Goal: Task Accomplishment & Management: Complete application form

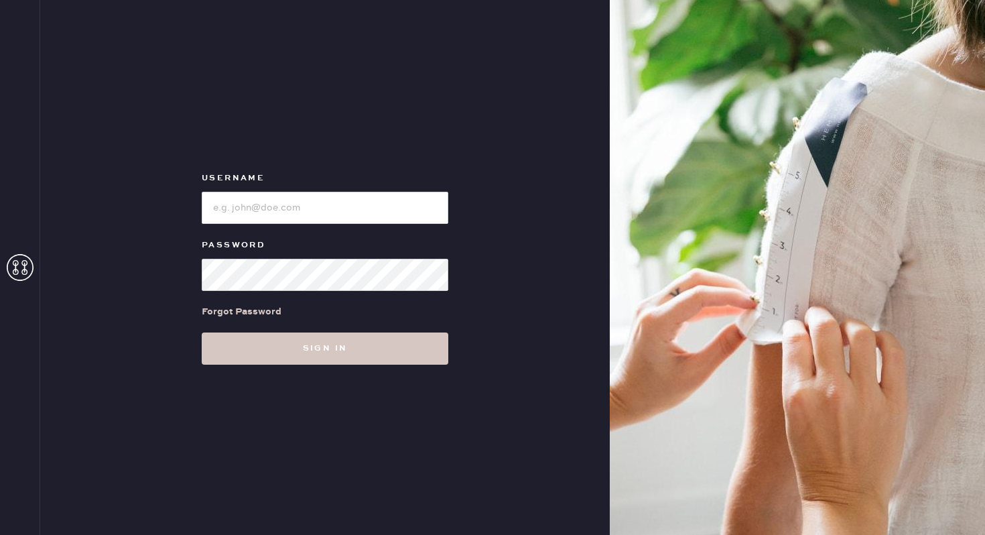
click at [265, 225] on form "Username Password Forgot Password Sign in" at bounding box center [325, 267] width 268 height 194
click at [249, 204] on input "loginName" at bounding box center [325, 208] width 247 height 32
type input "reformationwilliamsburg"
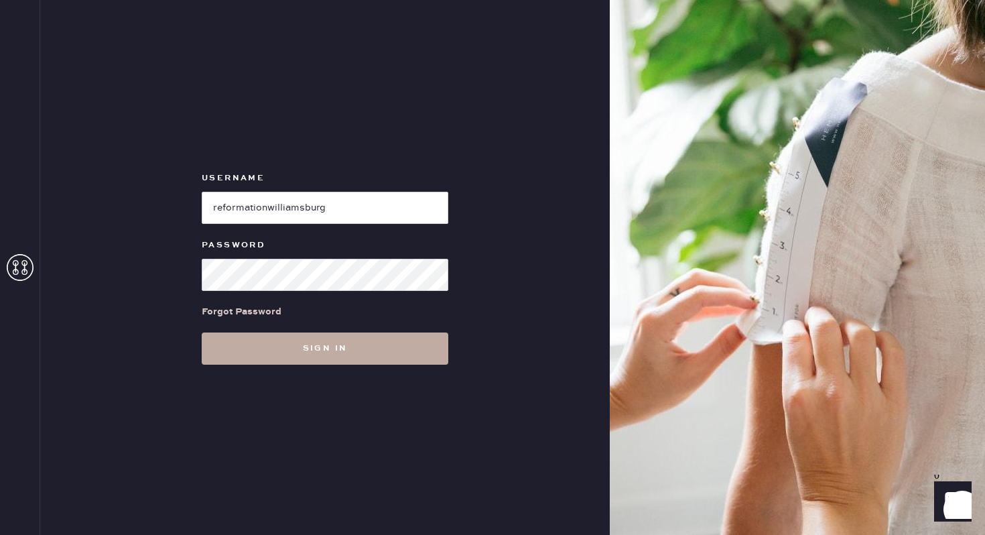
click at [359, 344] on button "Sign in" at bounding box center [325, 349] width 247 height 32
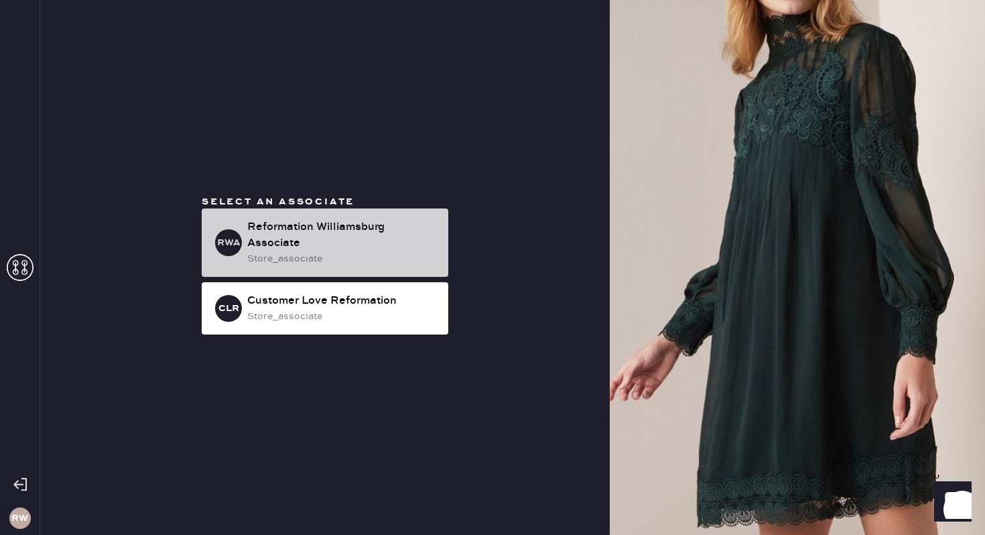
click at [383, 247] on div "Reformation Williamsburg Associate" at bounding box center [342, 235] width 190 height 32
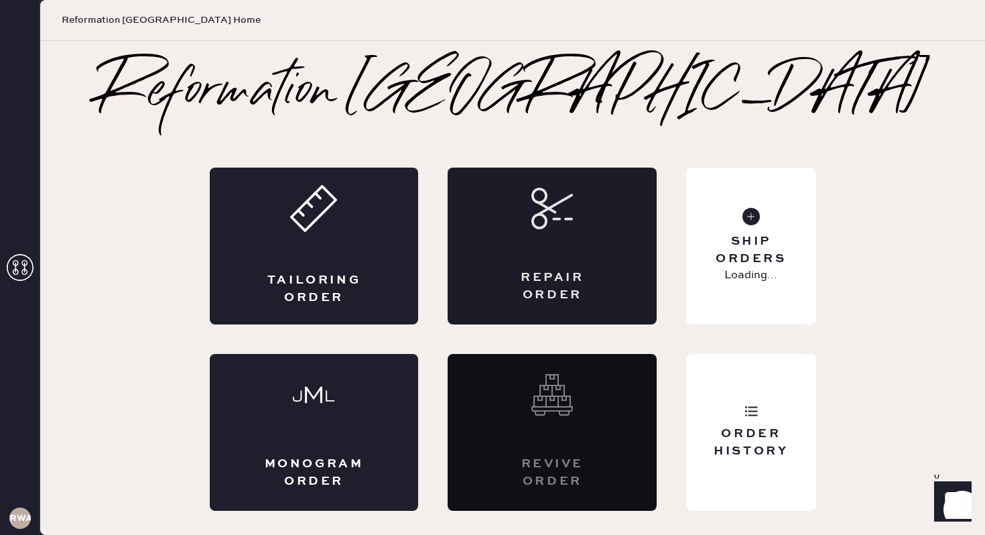
click at [556, 240] on div "Repair Order" at bounding box center [552, 246] width 209 height 157
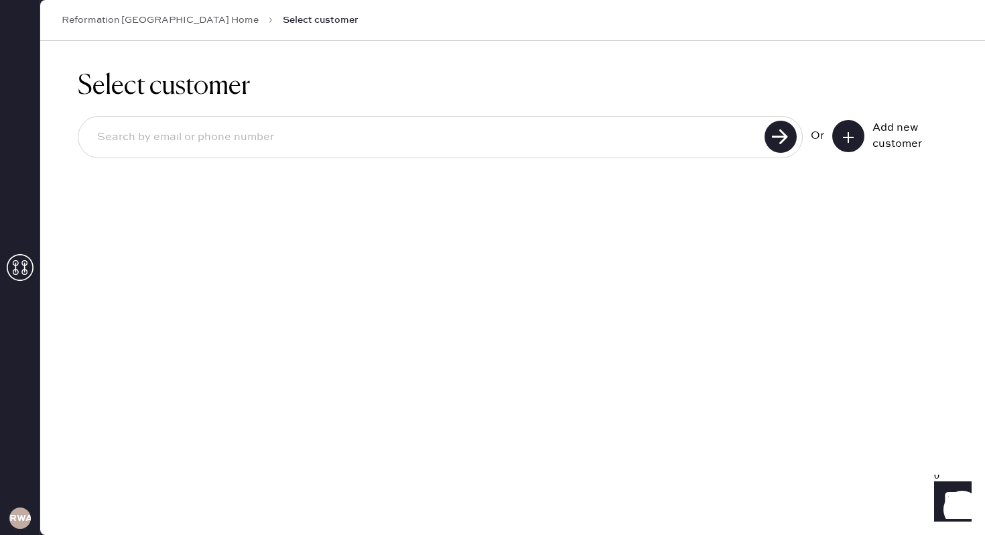
click at [440, 140] on input at bounding box center [423, 137] width 674 height 31
click at [463, 136] on input at bounding box center [423, 137] width 674 height 31
click at [841, 143] on button at bounding box center [849, 136] width 32 height 32
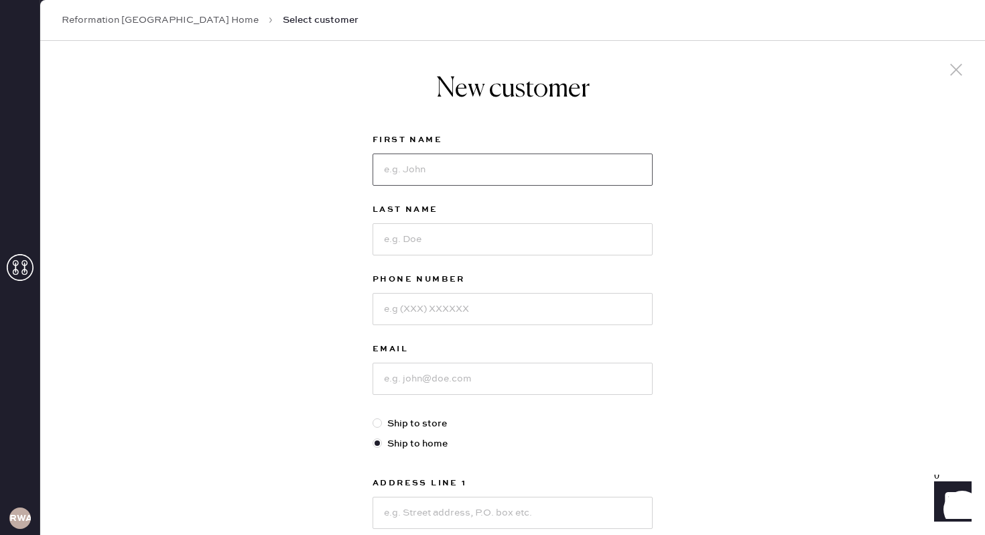
click at [560, 176] on input at bounding box center [513, 170] width 280 height 32
click at [519, 226] on input at bounding box center [513, 239] width 280 height 32
click at [451, 180] on input "[PERSON_NAME]" at bounding box center [513, 170] width 280 height 32
type input "[PERSON_NAME]"
click at [416, 230] on input at bounding box center [513, 239] width 280 height 32
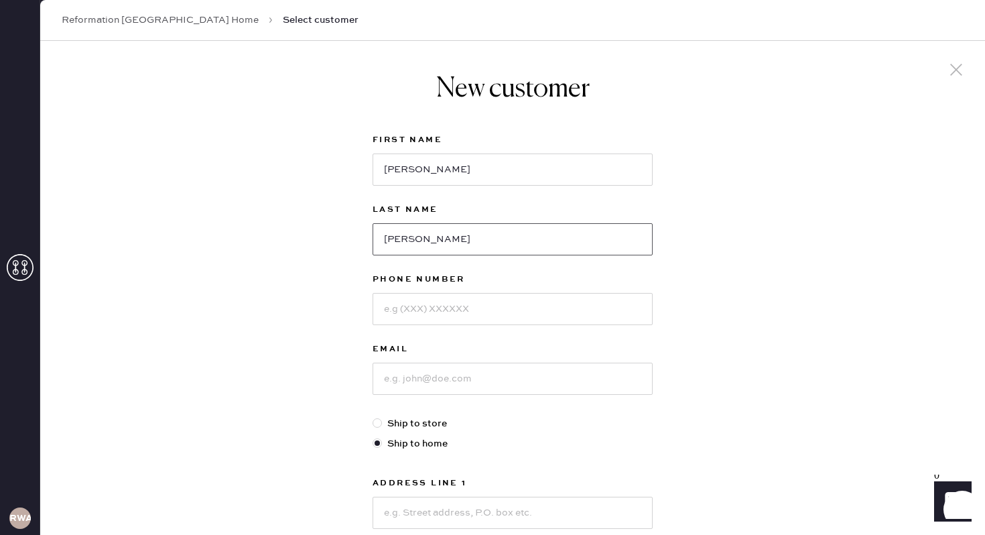
type input "[PERSON_NAME]"
click at [394, 301] on input at bounding box center [513, 309] width 280 height 32
type input "9257055371"
click at [386, 381] on input at bounding box center [513, 379] width 280 height 32
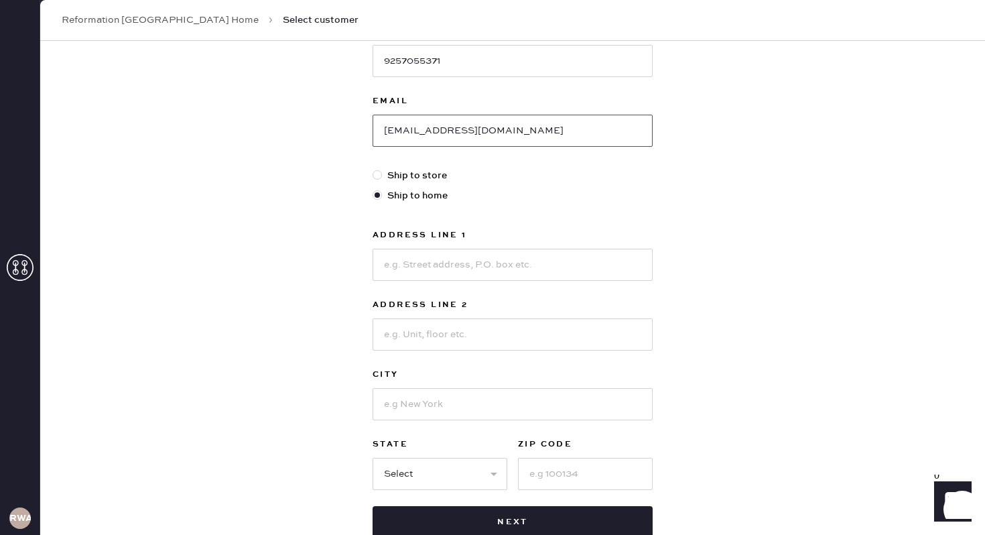
scroll to position [261, 0]
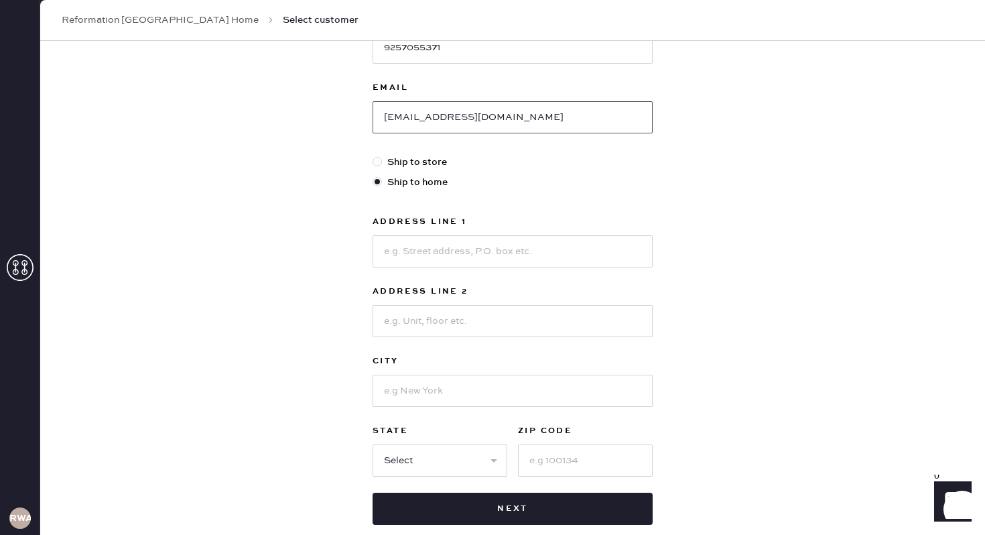
type input "[EMAIL_ADDRESS][DOMAIN_NAME]"
click at [444, 245] on input at bounding box center [513, 251] width 280 height 32
type input "[STREET_ADDRESS]"
click at [415, 318] on input at bounding box center [513, 321] width 280 height 32
type input "Apt 1"
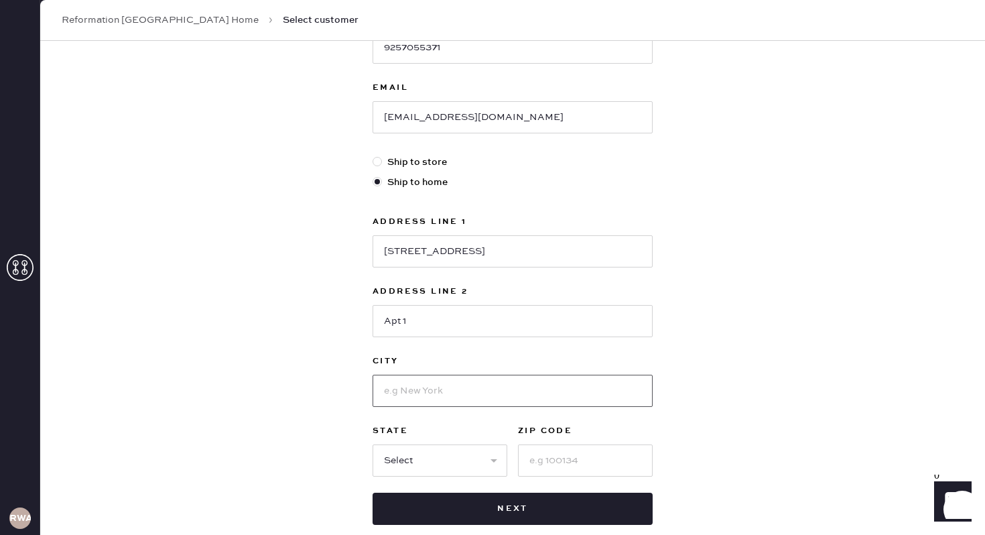
click at [404, 388] on input at bounding box center [513, 391] width 280 height 32
type input "[US_STATE]"
click at [398, 453] on select "Select AK AL AR AZ CA CO CT [GEOGRAPHIC_DATA] DE FL [GEOGRAPHIC_DATA] HI [GEOGR…" at bounding box center [440, 460] width 135 height 32
select select "NY"
click at [373, 444] on select "Select AK AL AR AZ CA CO CT [GEOGRAPHIC_DATA] DE FL [GEOGRAPHIC_DATA] HI [GEOGR…" at bounding box center [440, 460] width 135 height 32
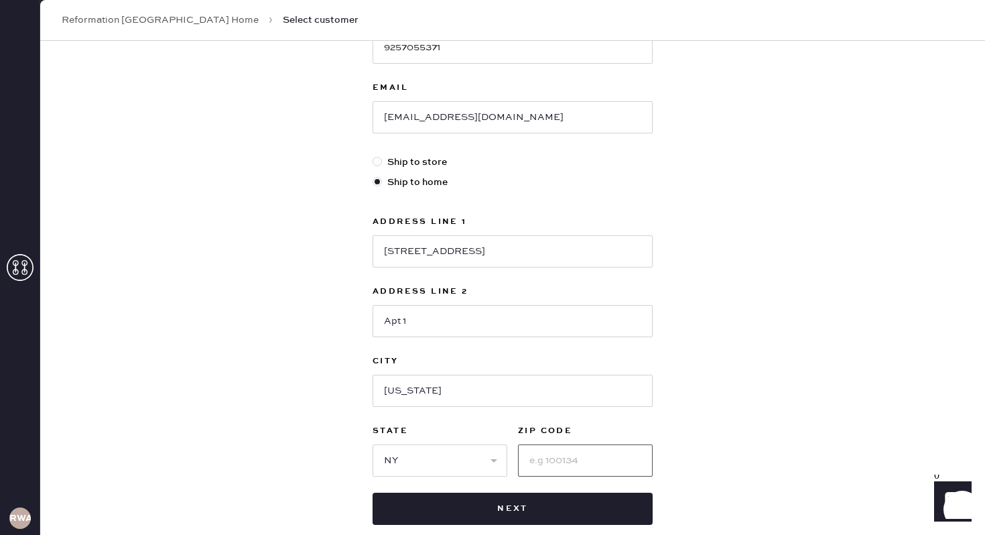
click at [547, 450] on input at bounding box center [585, 460] width 135 height 32
type input "11237"
click at [656, 439] on div "New customer First Name [PERSON_NAME] Last Name [PERSON_NAME] Phone Number [PHO…" at bounding box center [513, 168] width 302 height 778
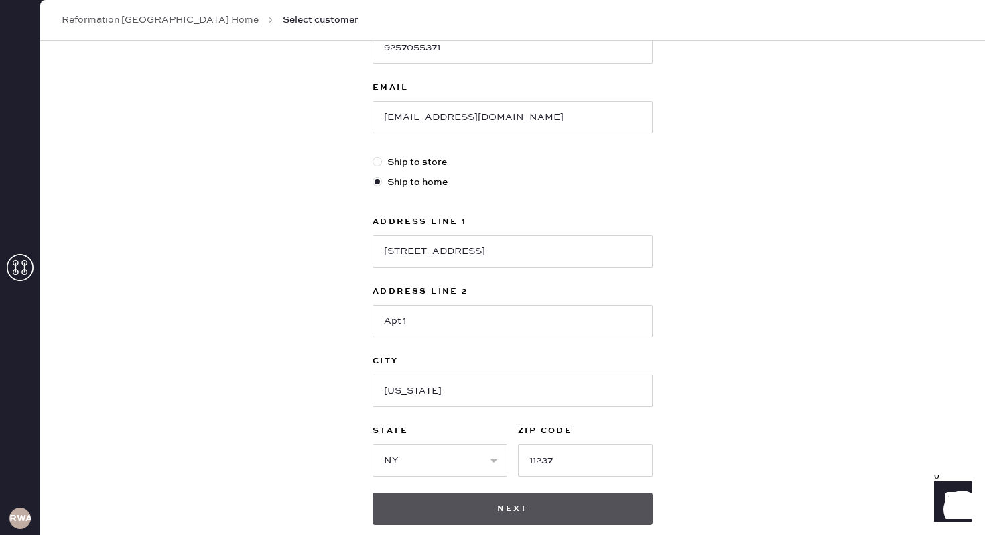
click at [574, 505] on button "Next" at bounding box center [513, 509] width 280 height 32
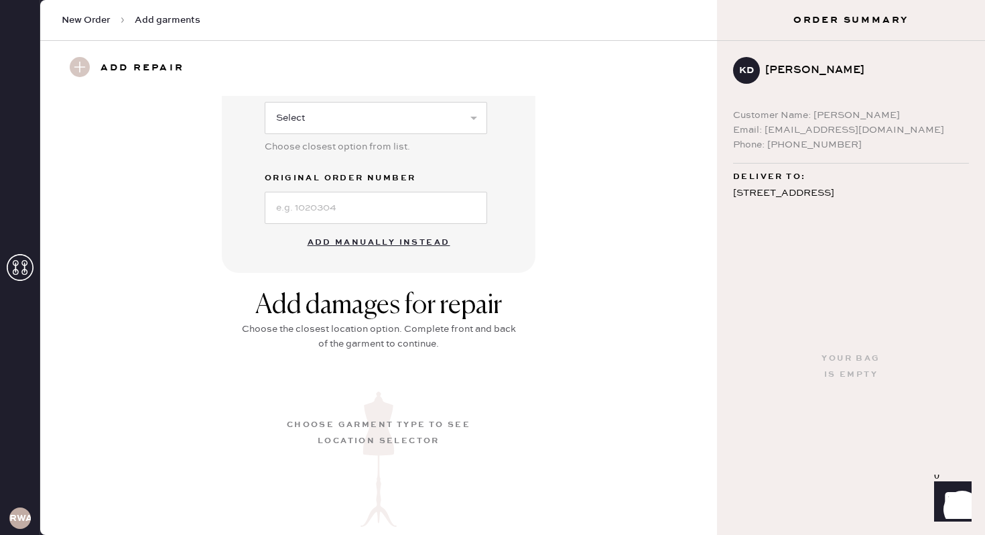
scroll to position [333, 0]
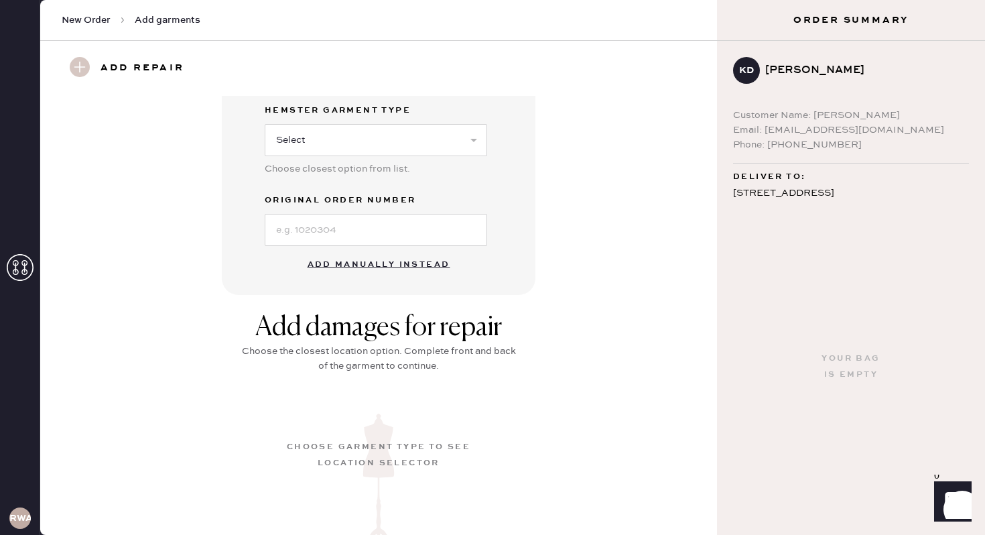
click at [343, 267] on button "Add manually instead" at bounding box center [379, 264] width 159 height 27
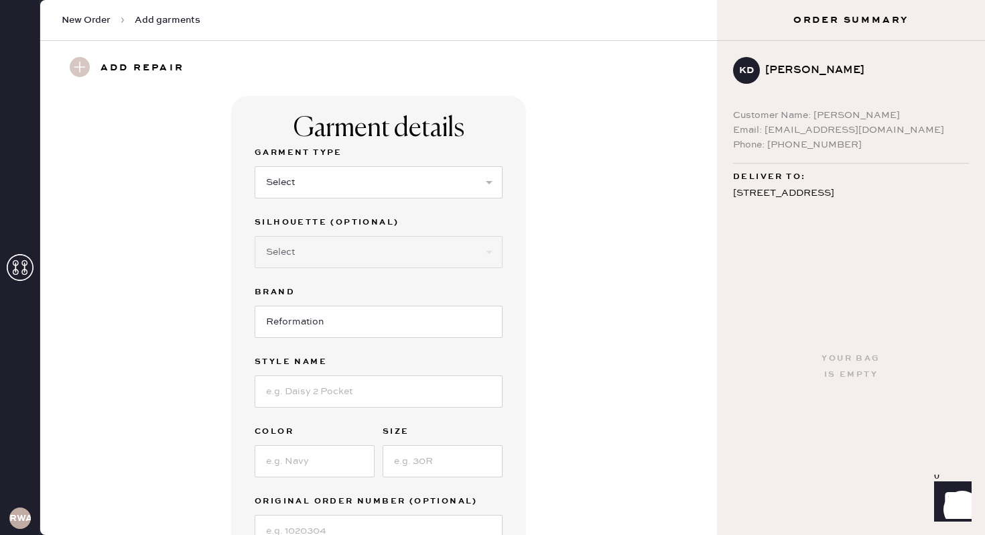
scroll to position [23, 0]
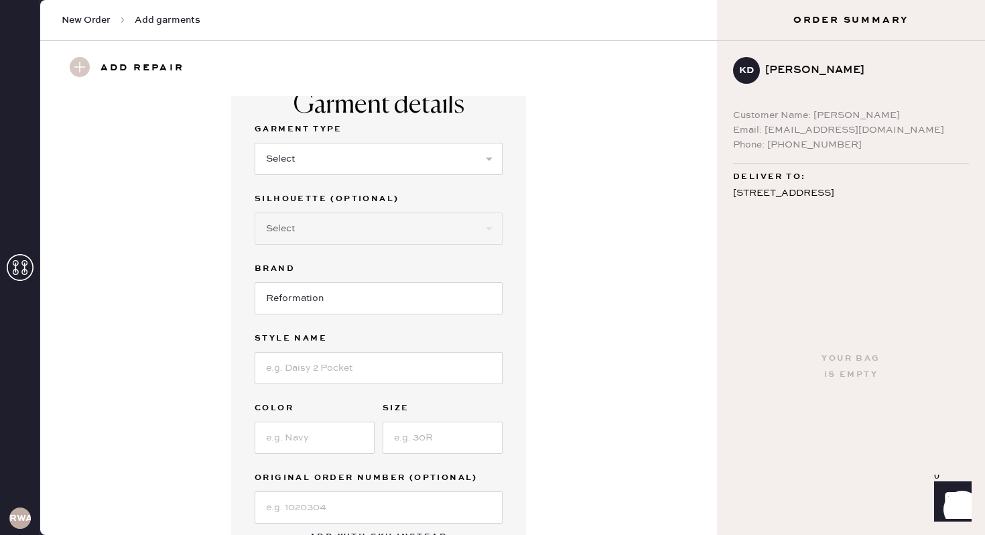
click at [343, 264] on label "Brand" at bounding box center [379, 269] width 248 height 16
click at [426, 159] on select "Select Basic Skirt Jeans Leggings Pants Shorts Basic Sleeved Dress Basic Sleeve…" at bounding box center [379, 159] width 248 height 32
select select "2"
click at [255, 143] on select "Select Basic Skirt Jeans Leggings Pants Shorts Basic Sleeved Dress Basic Sleeve…" at bounding box center [379, 159] width 248 height 32
click at [451, 227] on select "Select Shorts Cropped Flare Boot Cut Straight Skinny Other" at bounding box center [379, 229] width 248 height 32
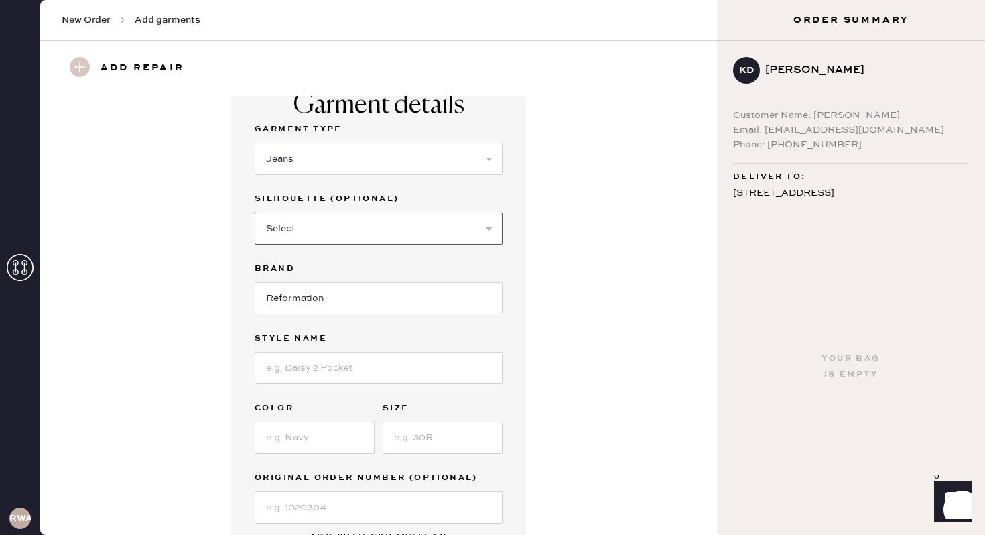
select select "5"
click at [255, 213] on select "Select Shorts Cropped Flare Boot Cut Straight Skinny Other" at bounding box center [379, 229] width 248 height 32
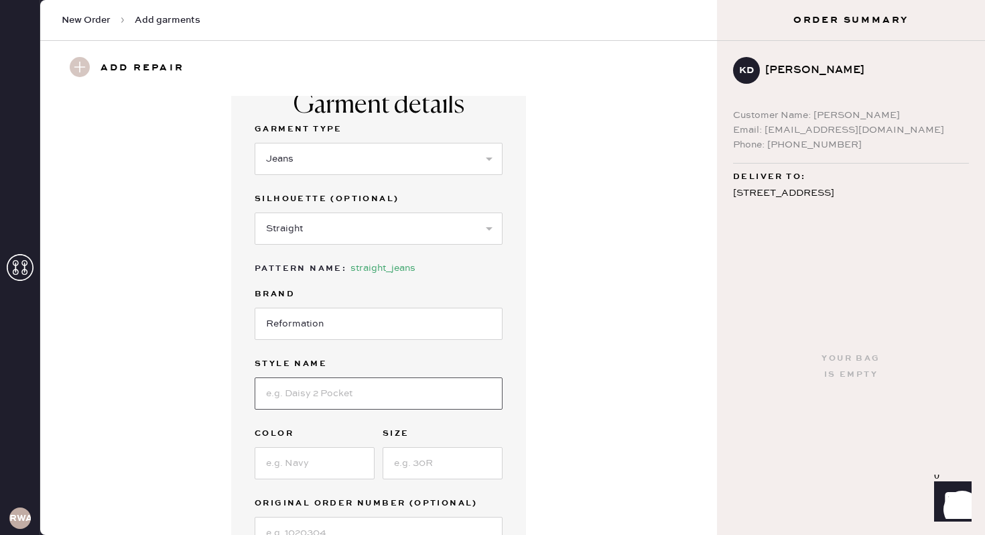
click at [298, 390] on input at bounding box center [379, 393] width 248 height 32
type input "Abby High Rise"
click at [301, 454] on input at bounding box center [315, 463] width 120 height 32
type input "[US_STATE]"
click at [423, 465] on input at bounding box center [443, 463] width 120 height 32
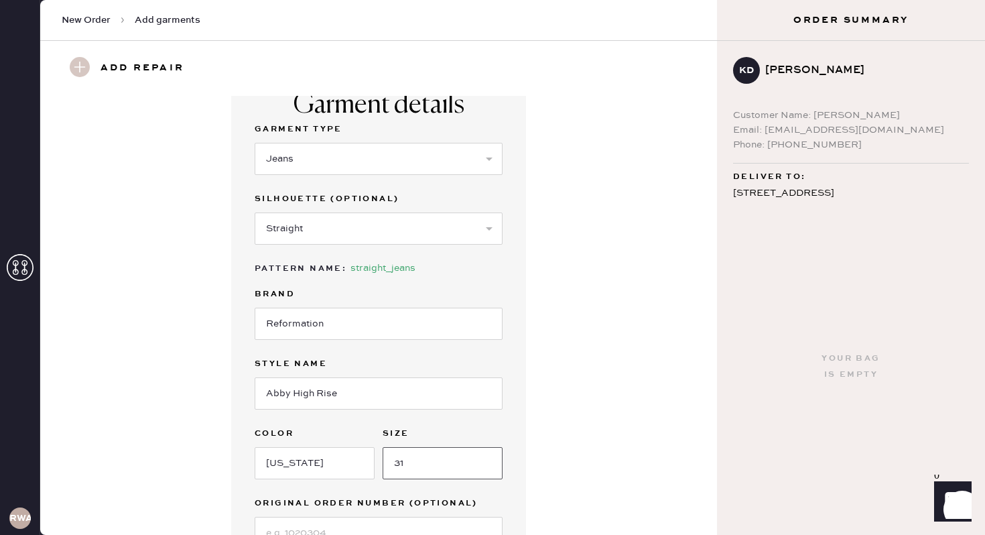
type input "31"
click at [606, 424] on div "Garment details Garment Type Select Basic Skirt Jeans Leggings Pants Shorts Bas…" at bounding box center [378, 332] width 629 height 520
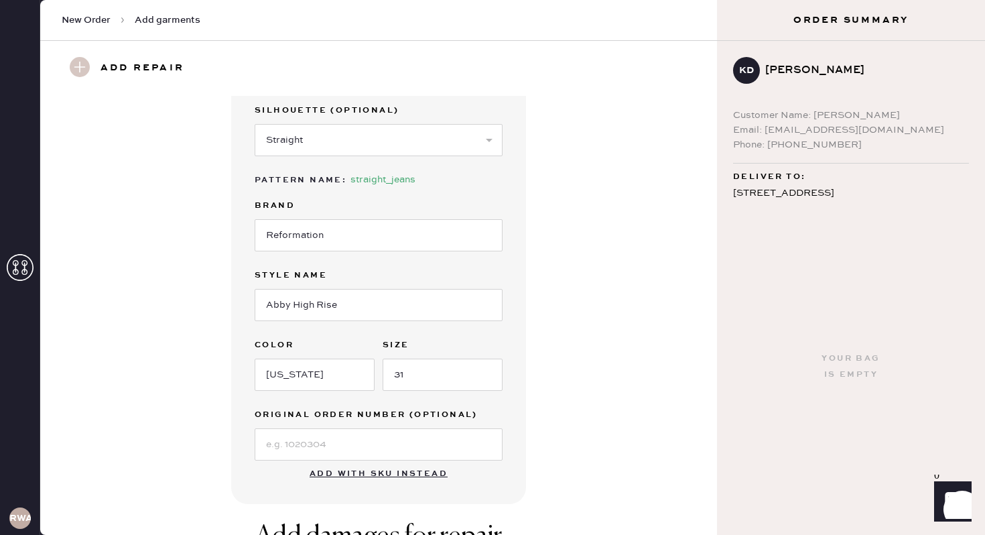
scroll to position [134, 0]
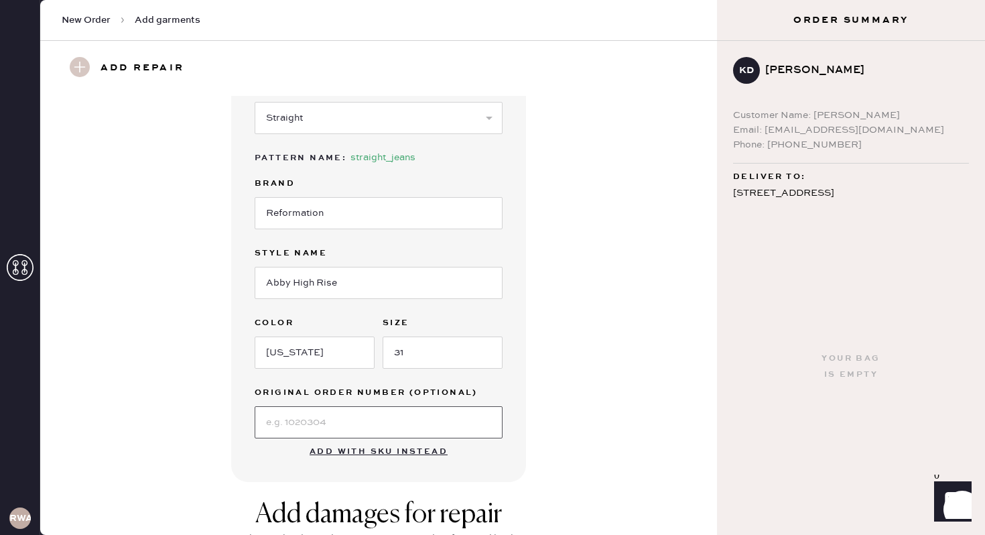
click at [352, 411] on input at bounding box center [379, 422] width 248 height 32
type input "S10312516"
click at [602, 395] on div "Garment details Garment Type Select Basic Skirt Jeans Leggings Pants Shorts Bas…" at bounding box center [378, 222] width 629 height 520
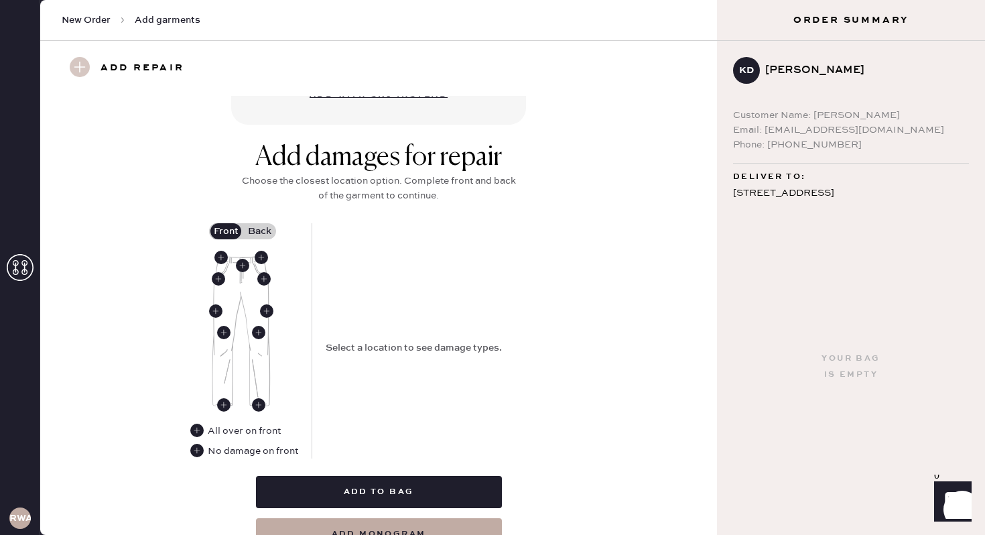
scroll to position [497, 0]
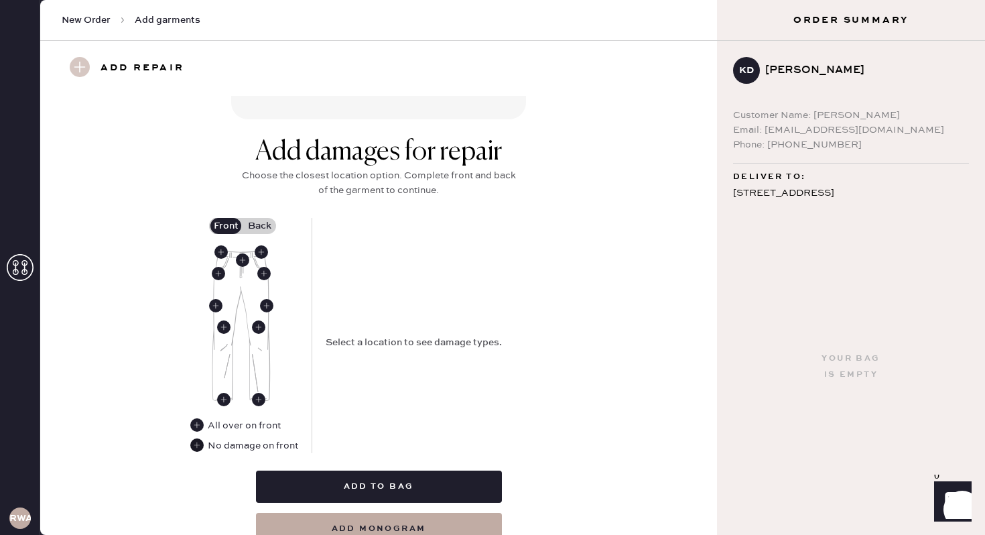
click at [202, 447] on use at bounding box center [196, 444] width 13 height 13
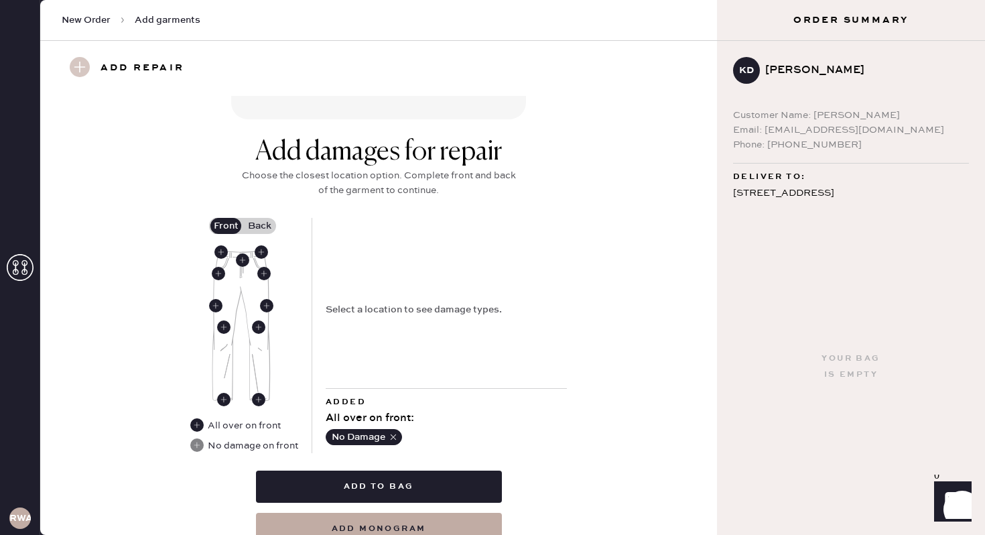
click at [253, 227] on label "Back" at bounding box center [260, 226] width 34 height 16
click at [259, 226] on input "Back" at bounding box center [259, 226] width 0 height 0
click at [249, 280] on use at bounding box center [253, 276] width 13 height 13
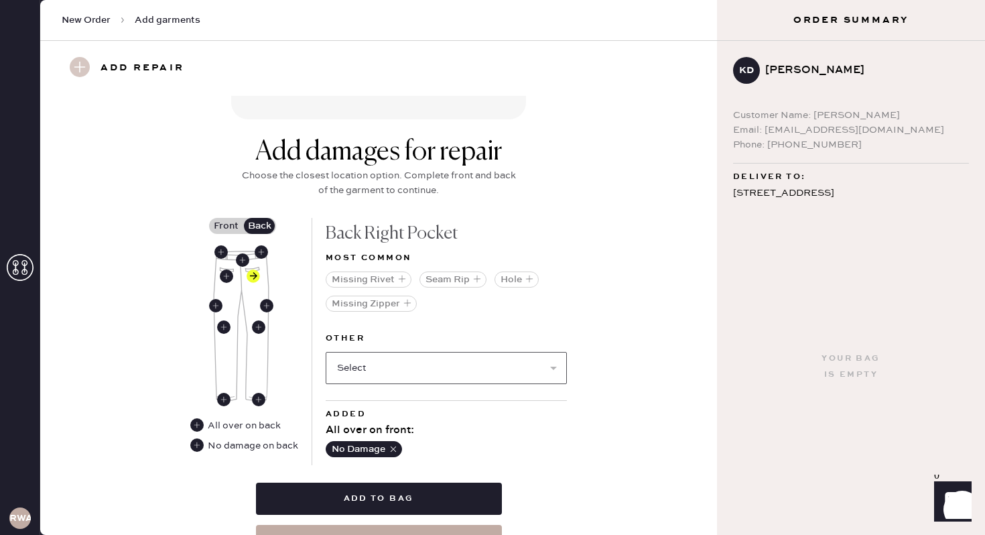
click at [442, 359] on select "Select Broken / Ripped Hem Broken Beads Broken Belt Loop Broken Button Broken E…" at bounding box center [446, 368] width 241 height 32
click at [512, 274] on button "Hole" at bounding box center [517, 280] width 44 height 16
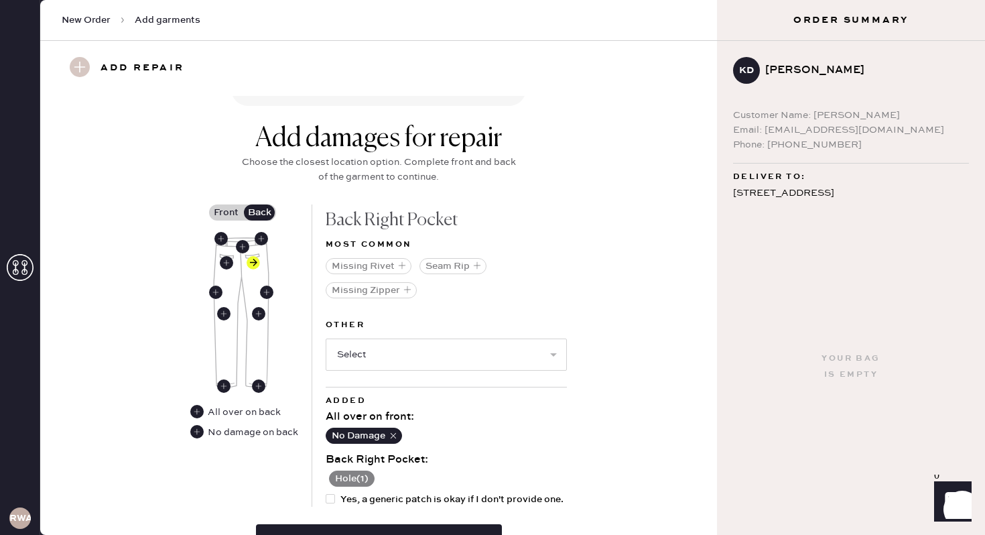
scroll to position [622, 0]
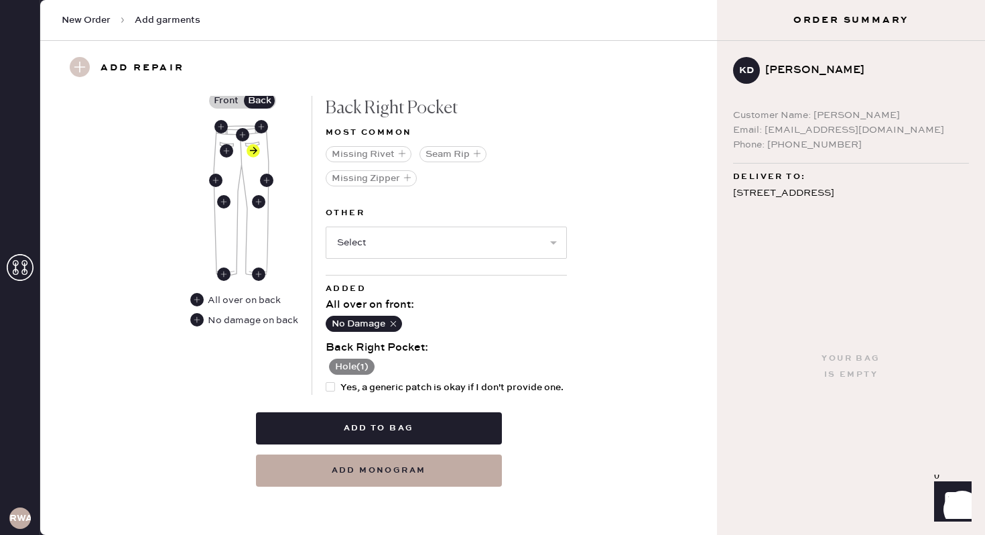
click at [333, 383] on div at bounding box center [330, 386] width 9 height 9
click at [326, 381] on input "Yes, a generic patch is okay if I don't provide one." at bounding box center [326, 380] width 1 height 1
checkbox input "true"
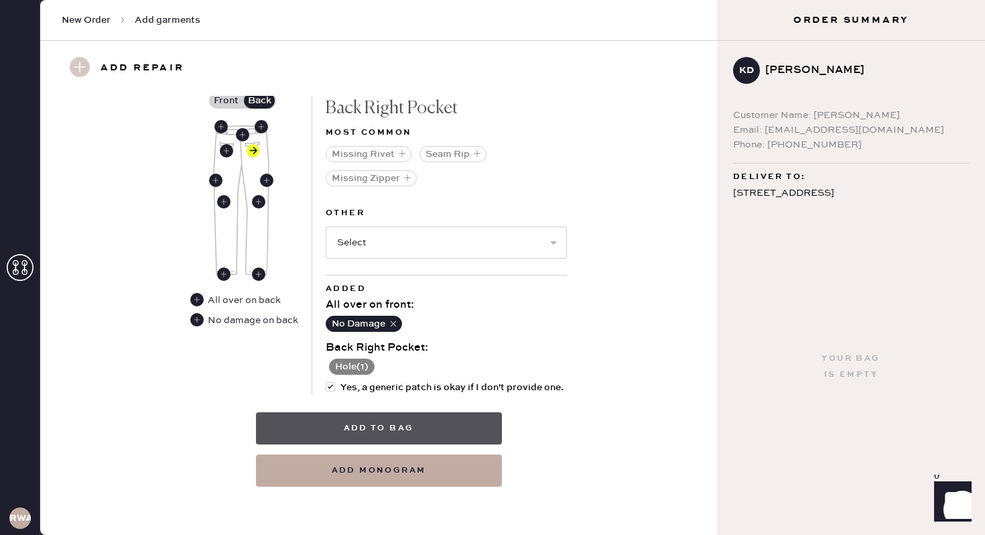
click at [376, 432] on button "Add to bag" at bounding box center [379, 428] width 246 height 32
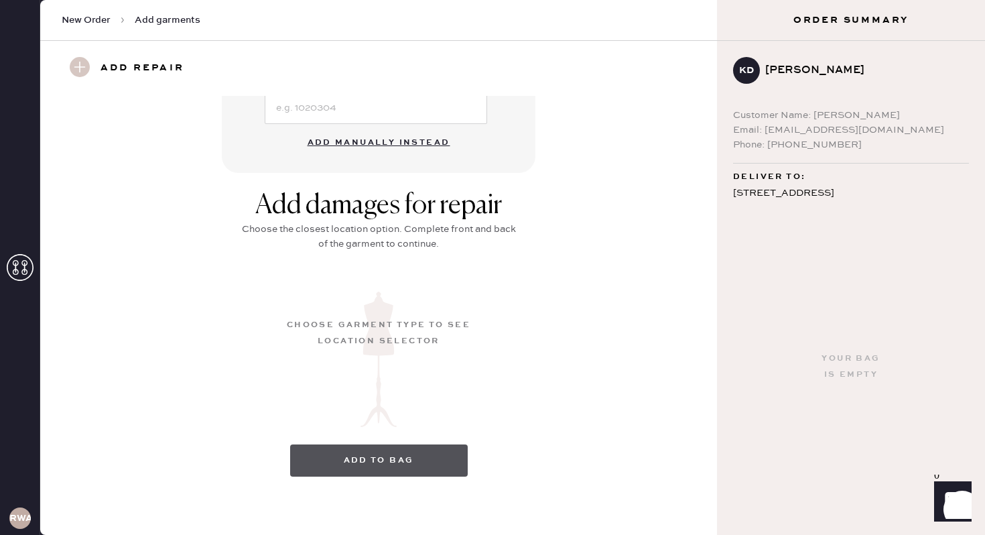
scroll to position [125, 0]
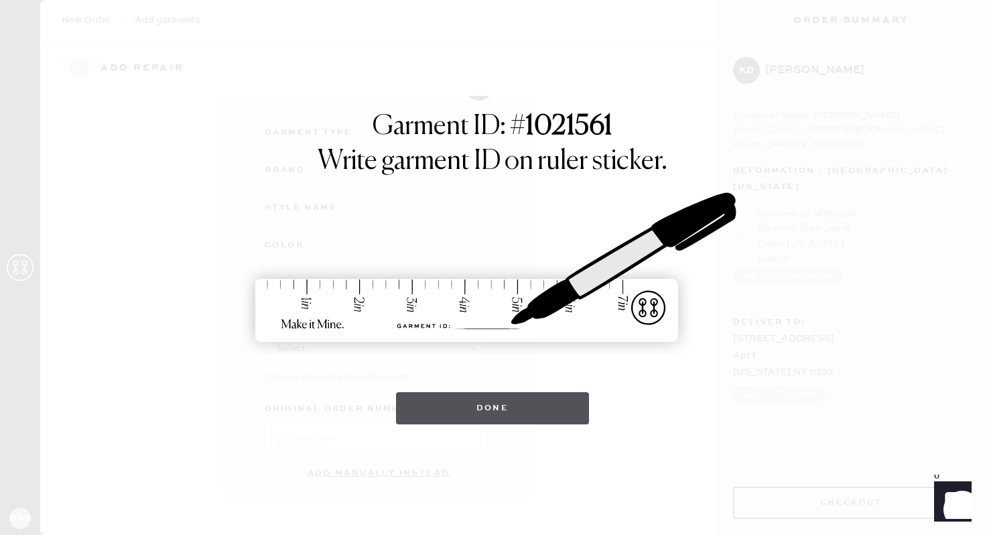
click at [516, 402] on button "Done" at bounding box center [493, 408] width 194 height 32
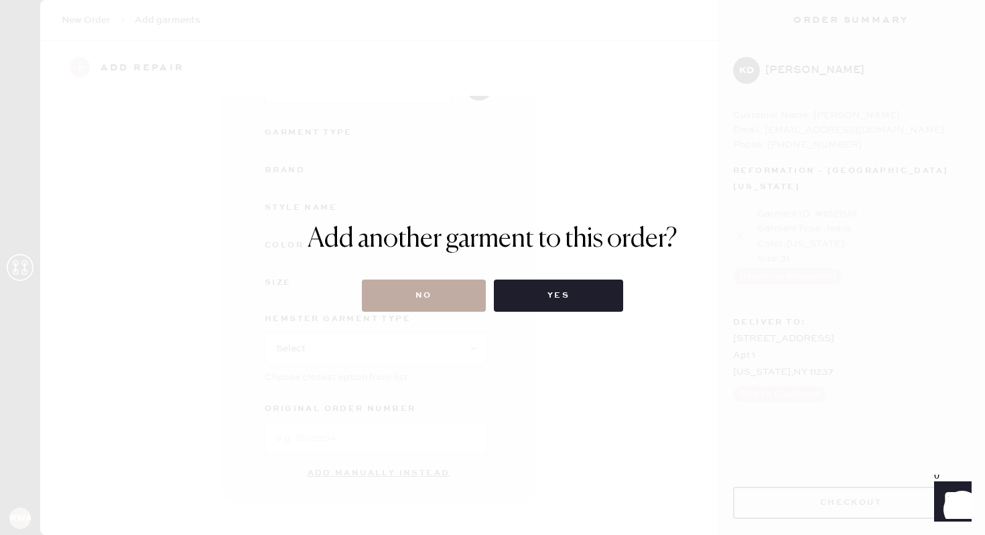
click at [422, 292] on button "No" at bounding box center [424, 296] width 124 height 32
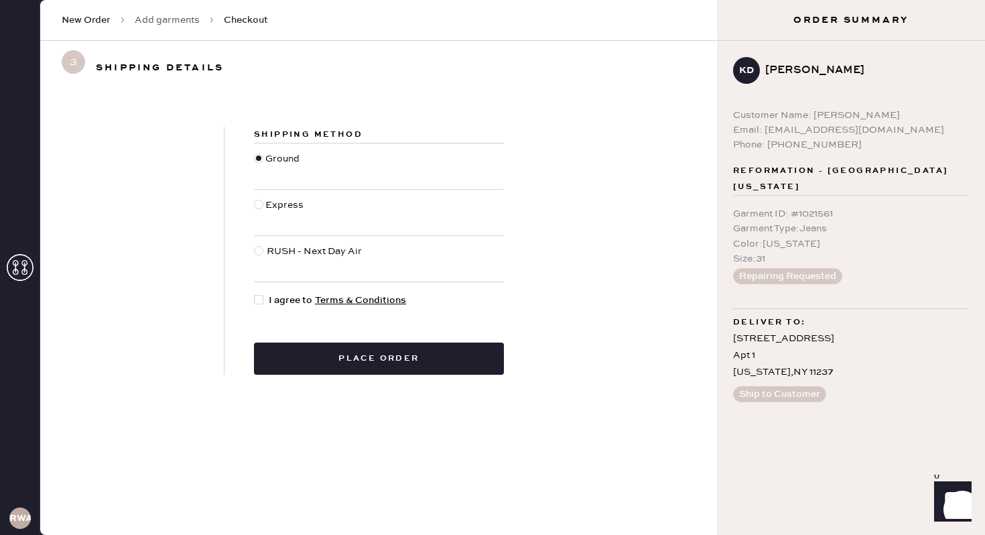
click at [261, 302] on div at bounding box center [258, 299] width 9 height 9
click at [255, 294] on input "I agree to Terms & Conditions" at bounding box center [254, 293] width 1 height 1
click at [261, 300] on div at bounding box center [258, 299] width 9 height 9
click at [255, 294] on input "I agree to Terms & Conditions" at bounding box center [254, 293] width 1 height 1
click at [261, 300] on div at bounding box center [258, 299] width 9 height 9
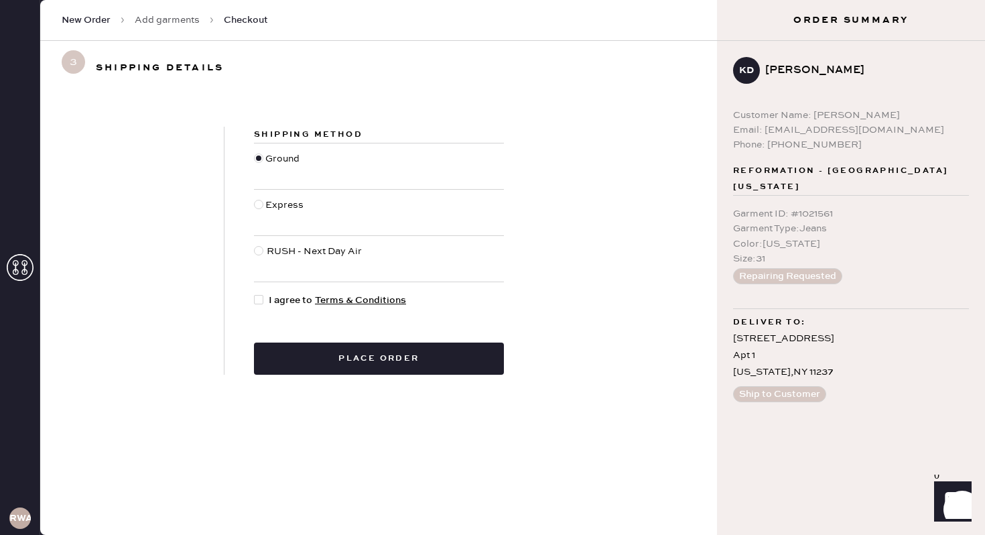
click at [255, 294] on input "I agree to Terms & Conditions" at bounding box center [254, 293] width 1 height 1
click at [792, 370] on div "[STREET_ADDRESS][US_STATE]" at bounding box center [851, 356] width 236 height 51
click at [258, 300] on div at bounding box center [258, 299] width 9 height 9
click at [255, 294] on input "I agree to Terms & Conditions" at bounding box center [254, 293] width 1 height 1
checkbox input "false"
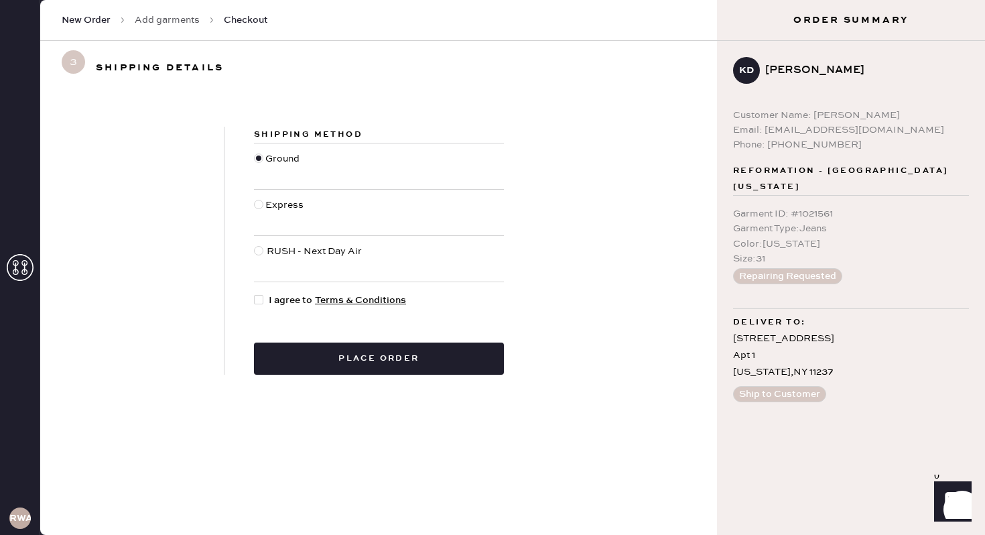
click at [144, 63] on h3 "Shipping details" at bounding box center [160, 67] width 128 height 21
click at [780, 394] on button "Ship to Customer" at bounding box center [779, 394] width 93 height 16
click at [779, 349] on div "[STREET_ADDRESS][US_STATE]" at bounding box center [851, 356] width 236 height 51
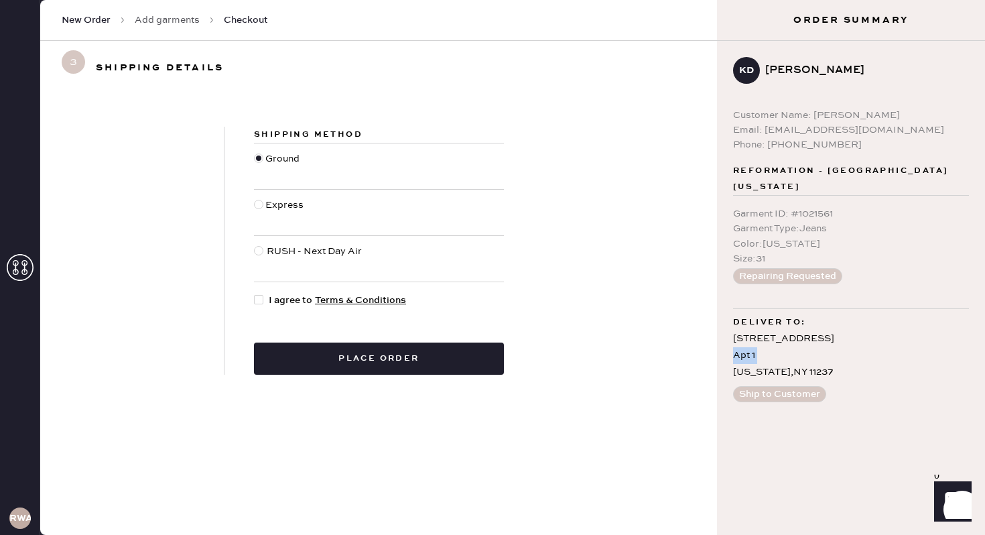
click at [779, 349] on div "[STREET_ADDRESS][US_STATE]" at bounding box center [851, 356] width 236 height 51
click at [132, 57] on h3 "Shipping details" at bounding box center [160, 67] width 128 height 21
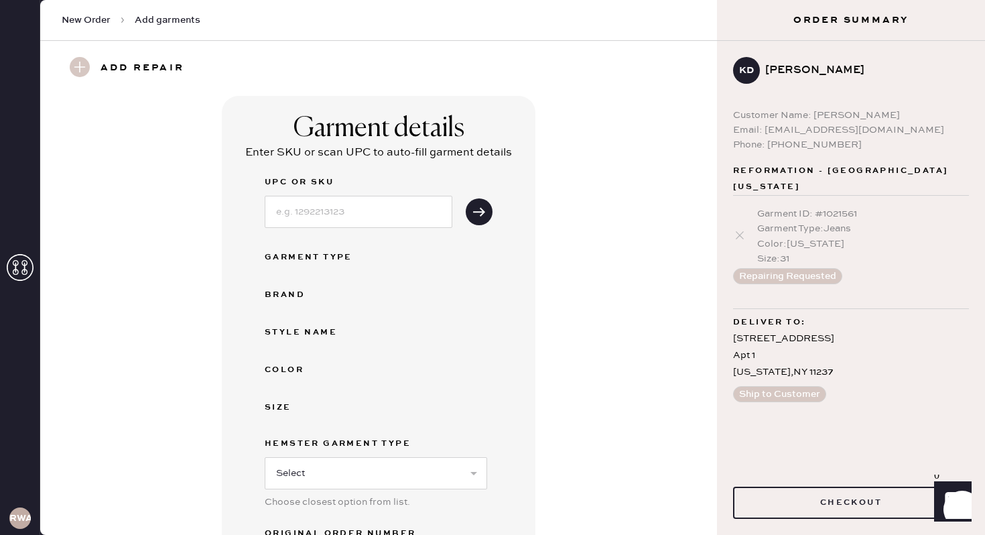
click at [760, 378] on div "[STREET_ADDRESS][US_STATE]" at bounding box center [851, 356] width 236 height 51
click at [760, 404] on div "KD [PERSON_NAME] Customer Name: [PERSON_NAME] Email: [EMAIL_ADDRESS][DOMAIN_NAM…" at bounding box center [851, 229] width 268 height 377
click at [761, 339] on div "[STREET_ADDRESS][US_STATE]" at bounding box center [851, 356] width 236 height 51
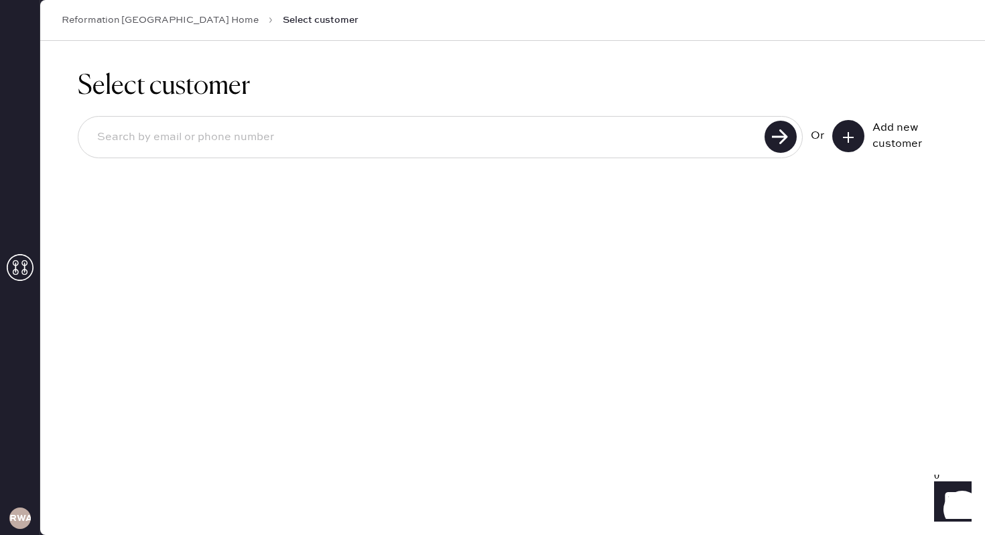
click at [843, 138] on icon at bounding box center [848, 137] width 13 height 13
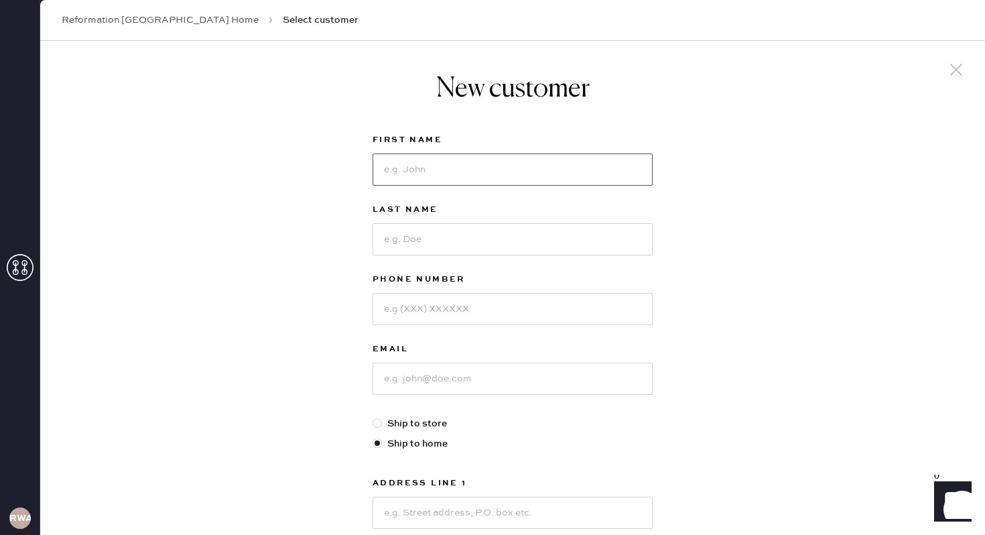
click at [569, 162] on input at bounding box center [513, 170] width 280 height 32
type input "[PERSON_NAME]"
click at [403, 232] on input at bounding box center [513, 239] width 280 height 32
type input "[PERSON_NAME]"
click at [396, 304] on input at bounding box center [513, 309] width 280 height 32
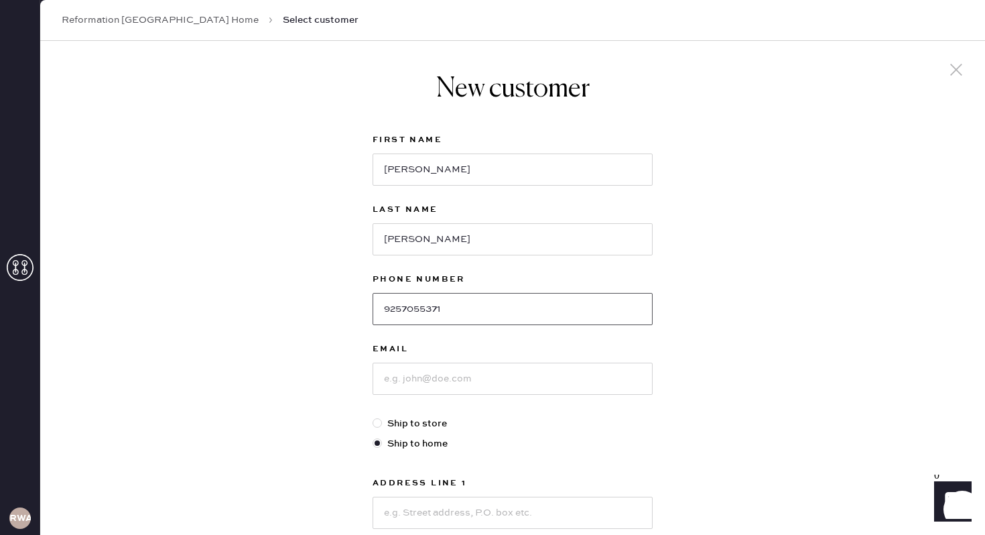
type input "9257055371"
click at [387, 387] on input at bounding box center [513, 379] width 280 height 32
type input "[EMAIL_ADDRESS][DOMAIN_NAME]"
click at [489, 435] on div "First Name [PERSON_NAME] Last Name [PERSON_NAME] Phone Number [PHONE_NUMBER] Em…" at bounding box center [513, 459] width 280 height 654
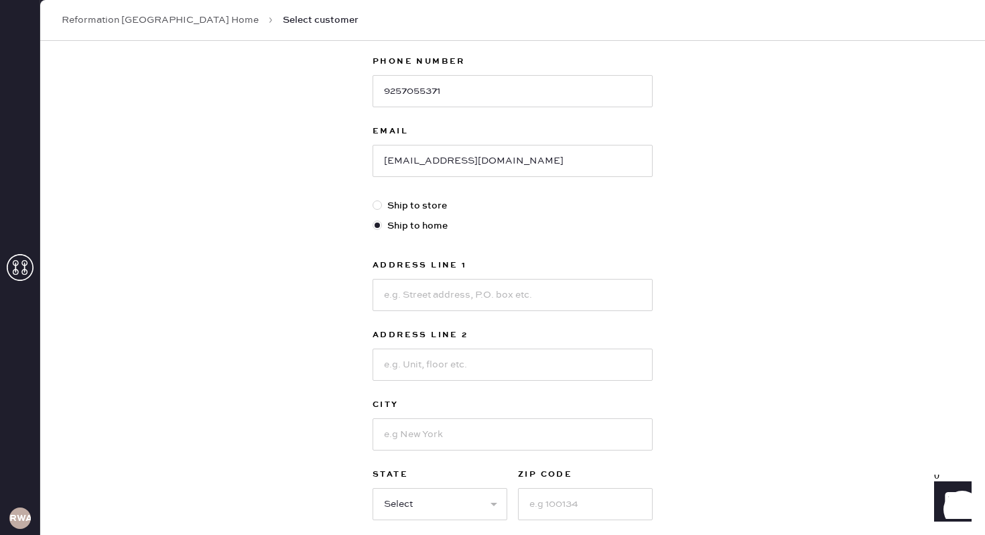
scroll to position [258, 0]
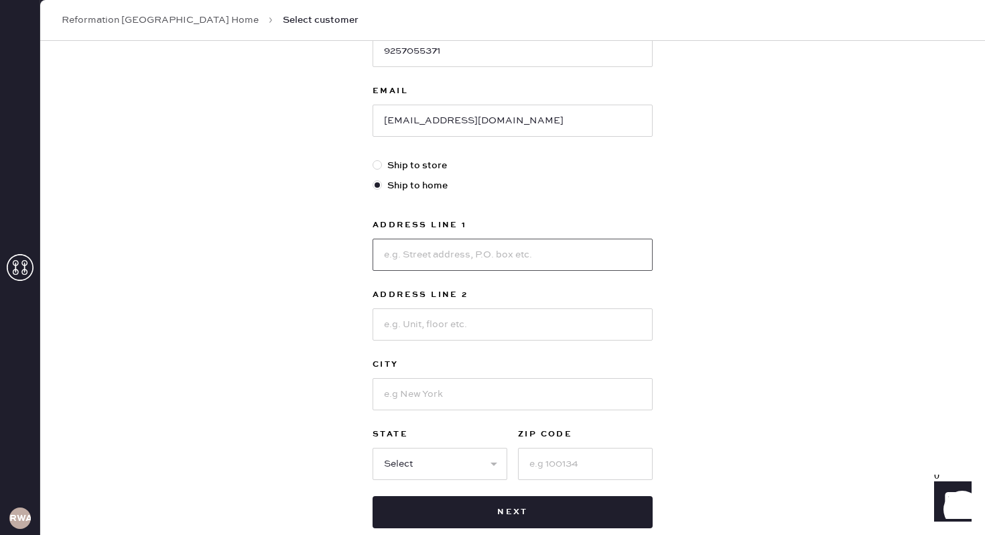
click at [434, 255] on input at bounding box center [513, 255] width 280 height 32
type input "[STREET_ADDRESS]"
click at [402, 323] on input at bounding box center [513, 324] width 280 height 32
type input "Apt 1"
click at [408, 394] on input at bounding box center [513, 394] width 280 height 32
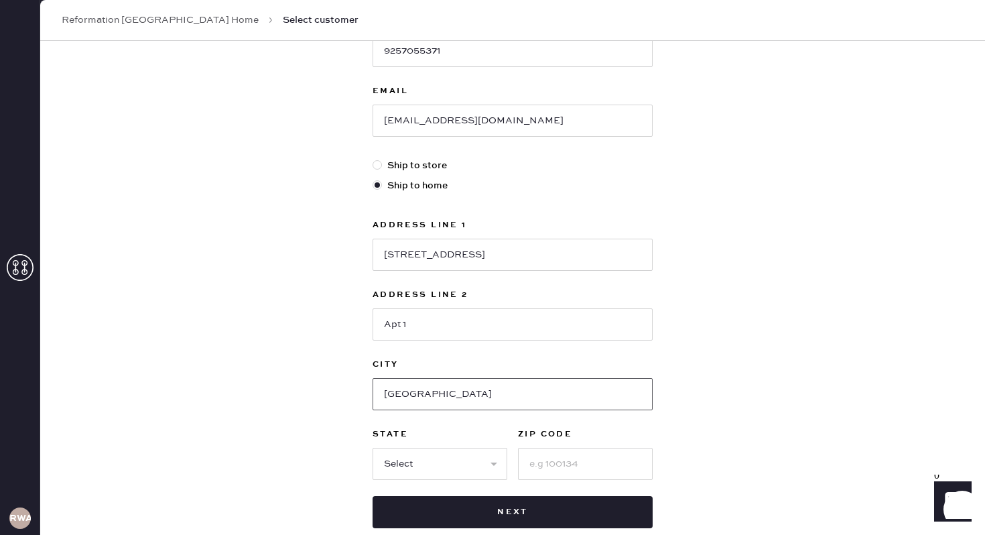
type input "[GEOGRAPHIC_DATA]"
click at [402, 461] on select "Select AK AL AR AZ CA CO CT [GEOGRAPHIC_DATA] DE FL [GEOGRAPHIC_DATA] HI [GEOGR…" at bounding box center [440, 464] width 135 height 32
select select "NY"
click at [373, 448] on select "Select AK AL AR AZ CA CO CT [GEOGRAPHIC_DATA] DE FL [GEOGRAPHIC_DATA] HI [GEOGR…" at bounding box center [440, 464] width 135 height 32
click at [562, 467] on input at bounding box center [585, 464] width 135 height 32
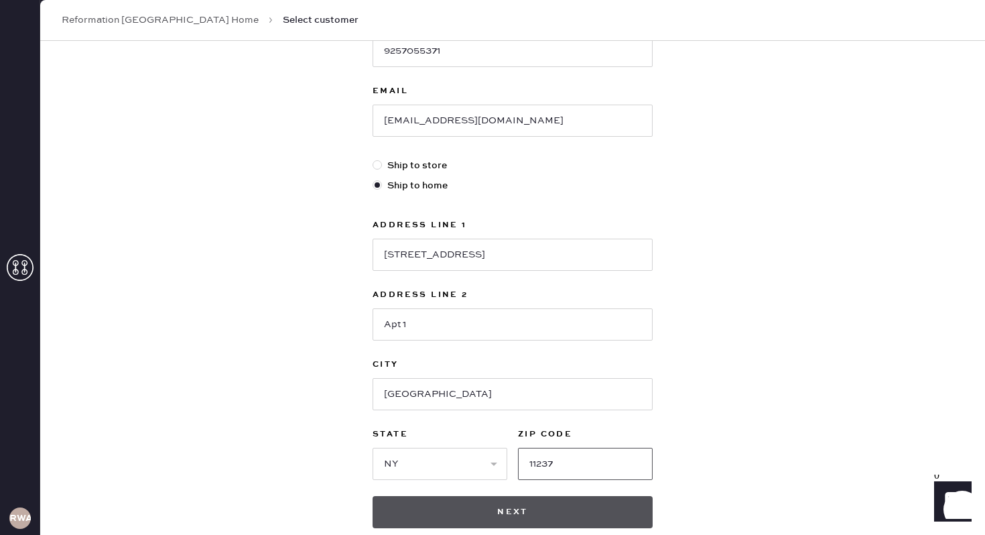
type input "11237"
click at [583, 513] on button "Next" at bounding box center [513, 512] width 280 height 32
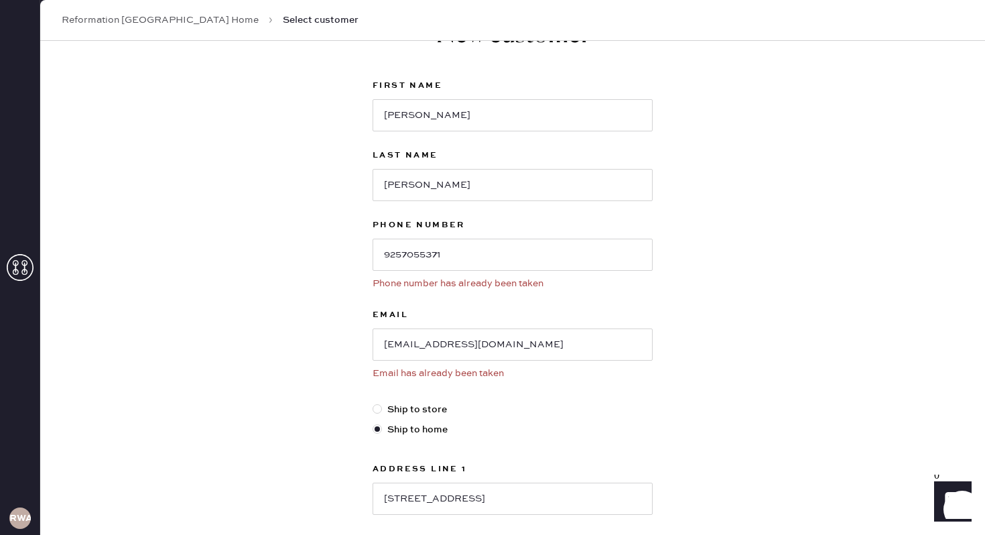
scroll to position [0, 0]
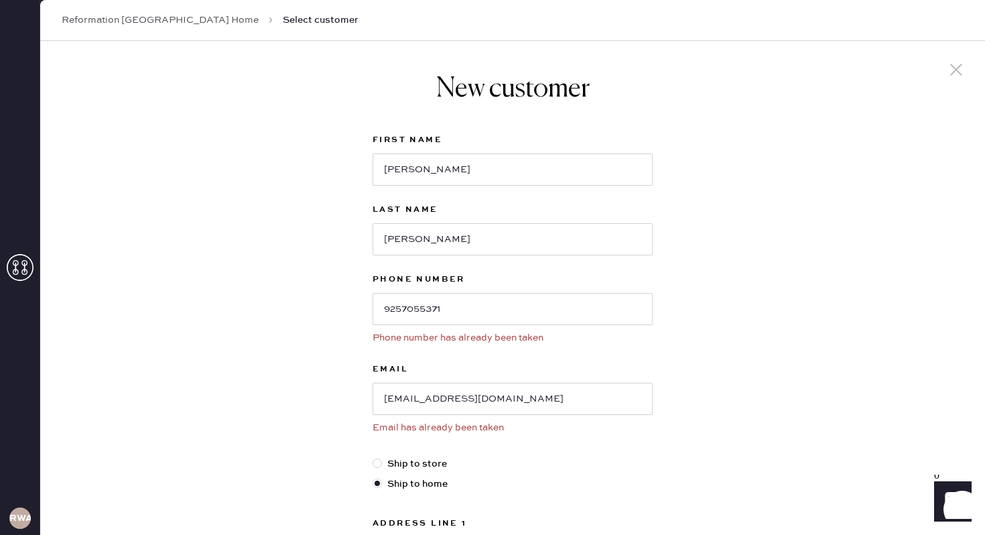
click at [957, 69] on use at bounding box center [957, 70] width 12 height 12
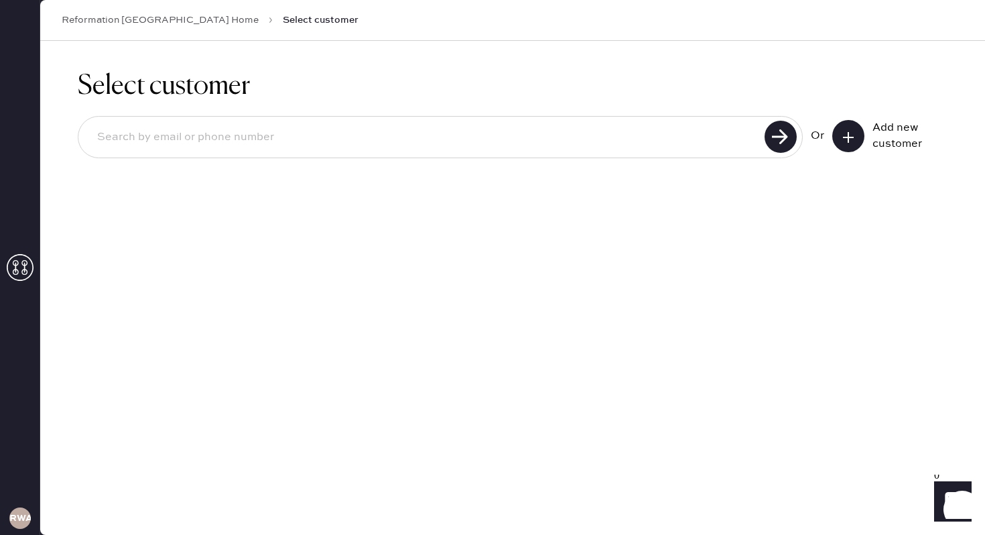
click at [650, 119] on div at bounding box center [440, 137] width 725 height 42
click at [604, 145] on input at bounding box center [423, 137] width 674 height 31
type input "[EMAIL_ADDRESS][DOMAIN_NAME]"
click at [775, 151] on use at bounding box center [781, 137] width 32 height 32
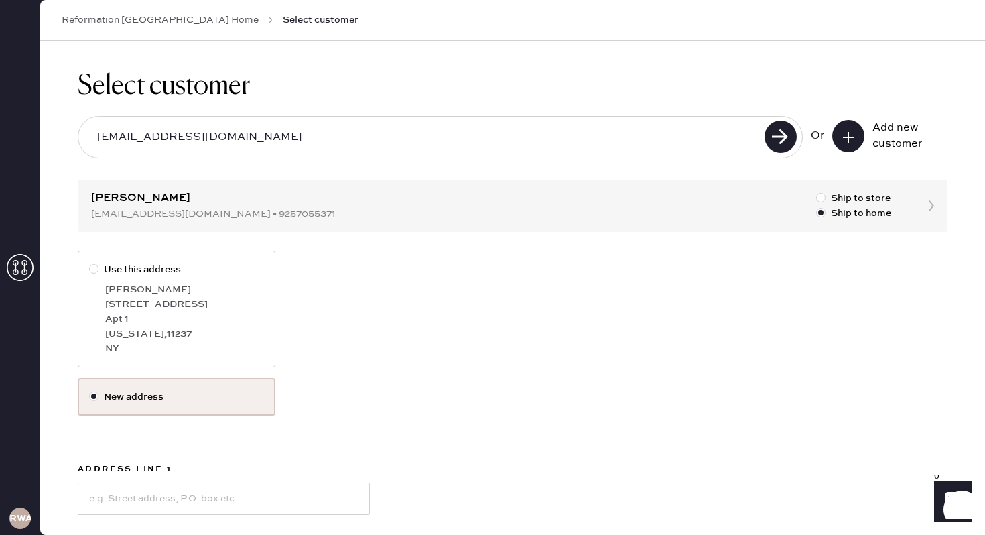
click at [141, 392] on label "New address" at bounding box center [176, 397] width 175 height 15
click at [90, 390] on input "New address" at bounding box center [89, 390] width 1 height 1
click at [105, 392] on label "New address" at bounding box center [176, 397] width 175 height 15
click at [90, 390] on input "New address" at bounding box center [89, 390] width 1 height 1
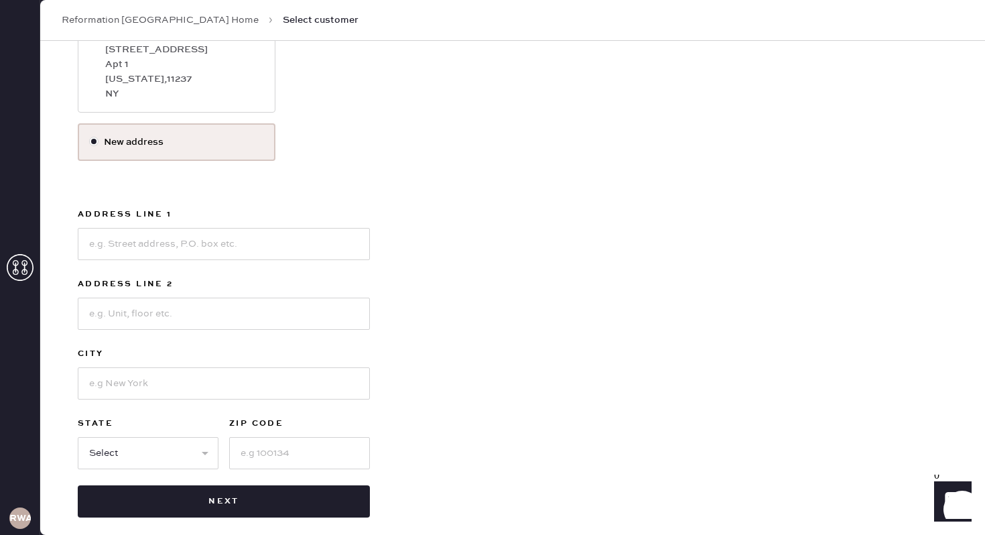
scroll to position [267, 0]
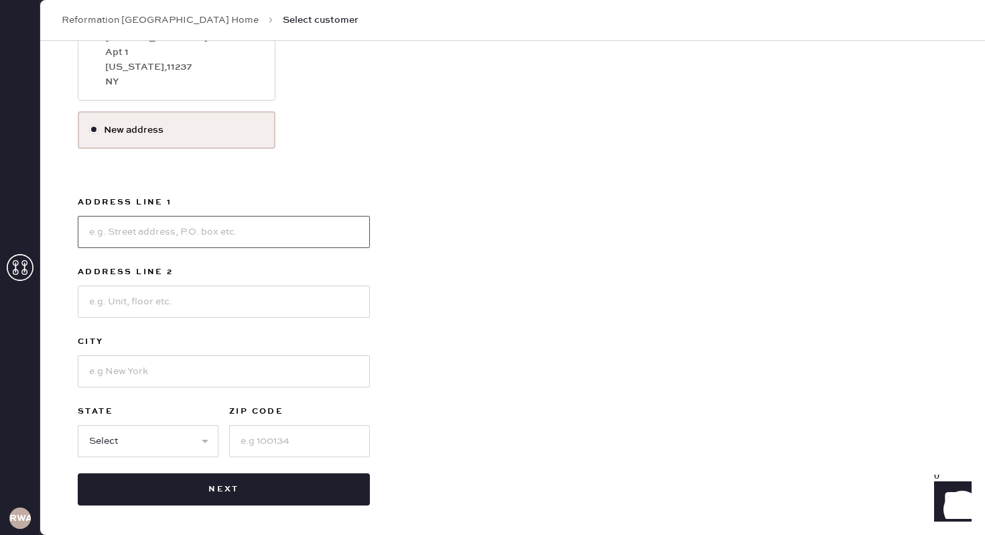
click at [170, 227] on input at bounding box center [224, 232] width 292 height 32
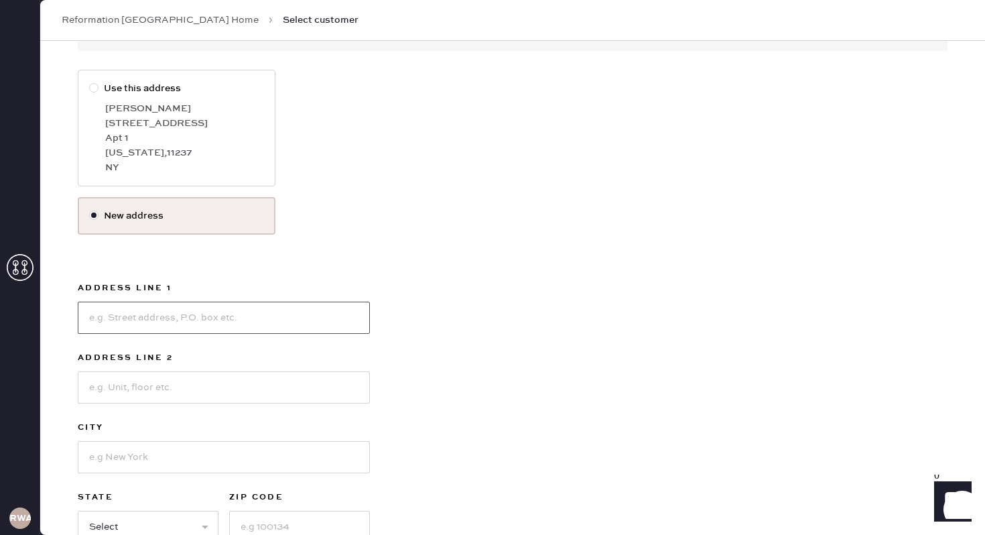
scroll to position [182, 0]
type input "[STREET_ADDRESS]"
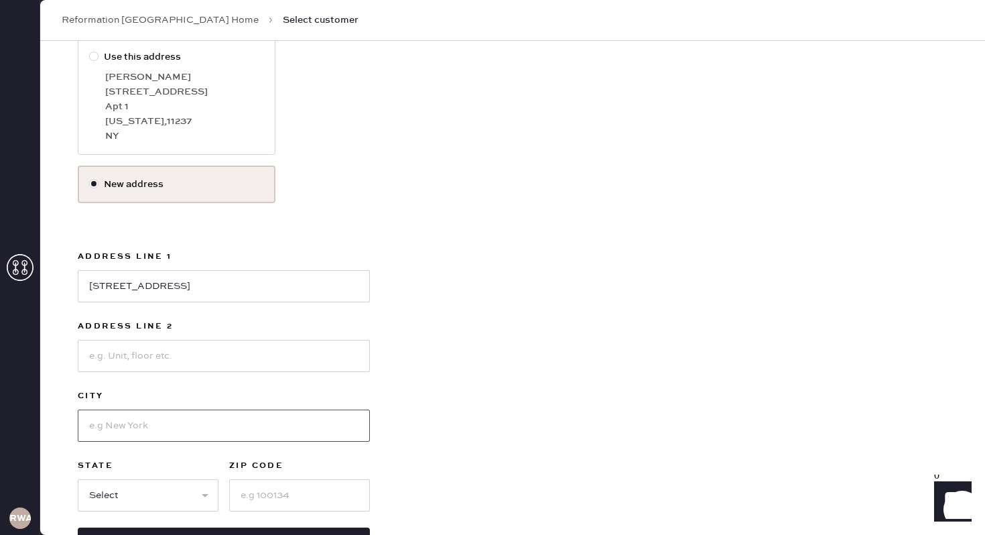
click at [129, 432] on input at bounding box center [224, 426] width 292 height 32
click at [117, 357] on input at bounding box center [224, 356] width 292 height 32
type input "Apt 1"
click at [148, 429] on input at bounding box center [224, 426] width 292 height 32
type input "[GEOGRAPHIC_DATA]"
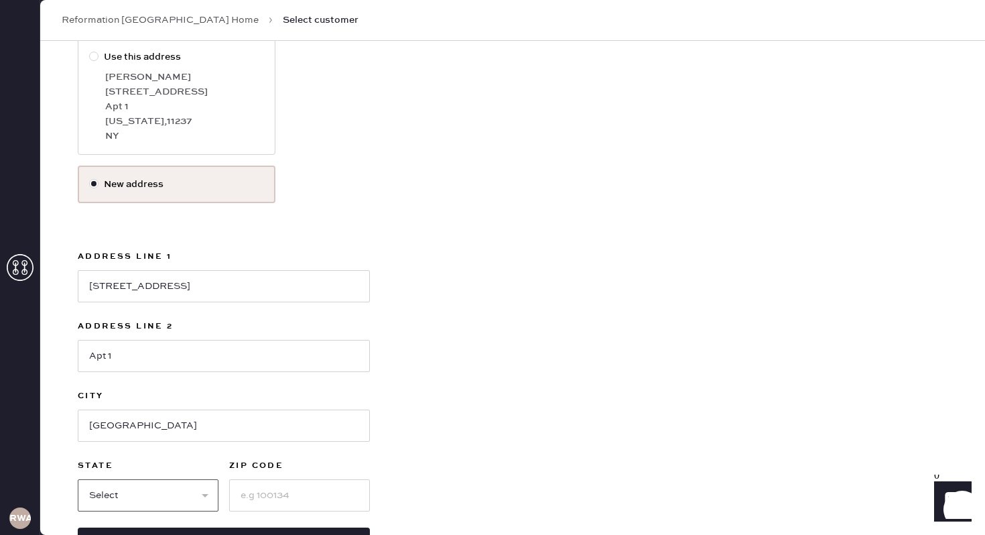
select select "NY"
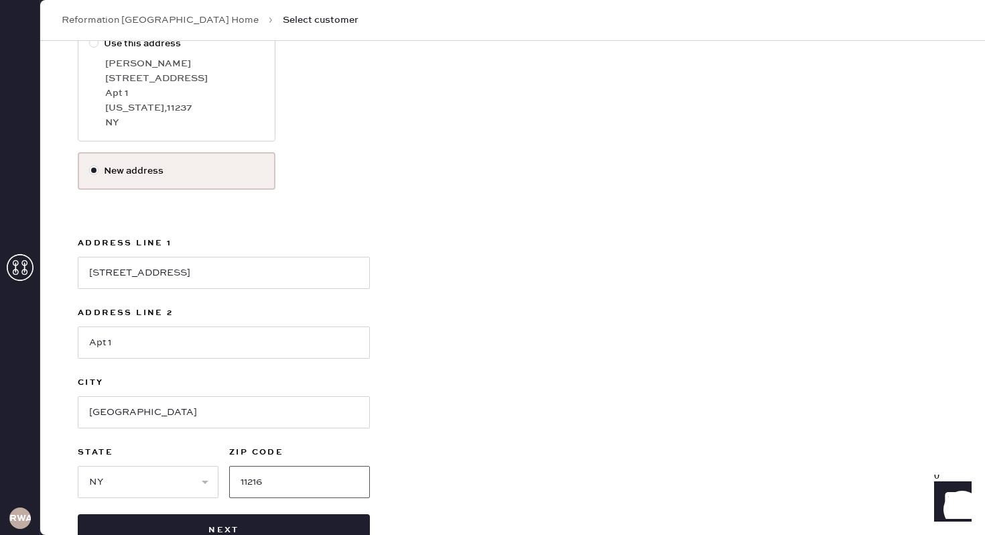
click at [280, 486] on input "11216" at bounding box center [299, 482] width 141 height 32
type input "11237"
click at [682, 278] on div "Use this address [PERSON_NAME] [STREET_ADDRESS][PERSON_NAME][US_STATE] New addr…" at bounding box center [513, 286] width 870 height 522
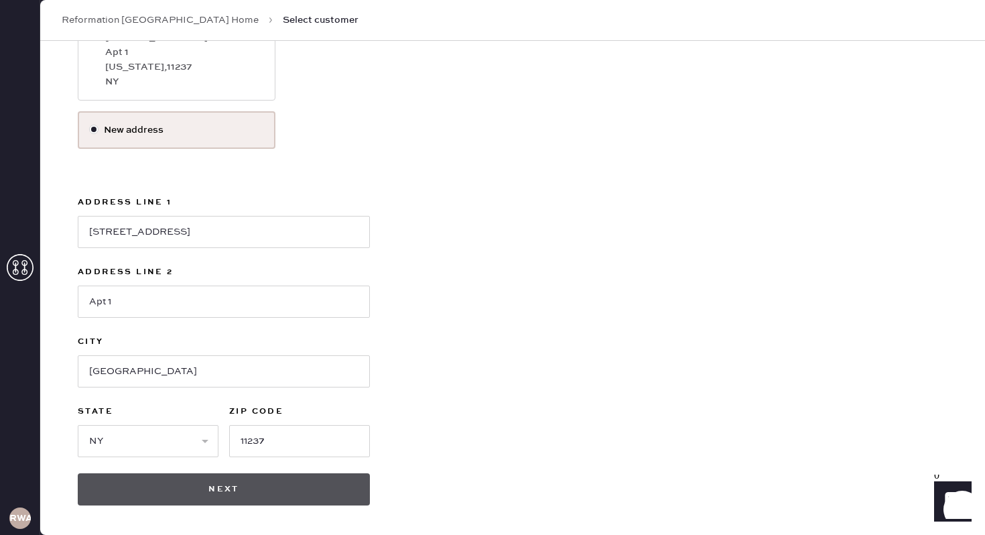
click at [276, 495] on button "Next" at bounding box center [224, 489] width 292 height 32
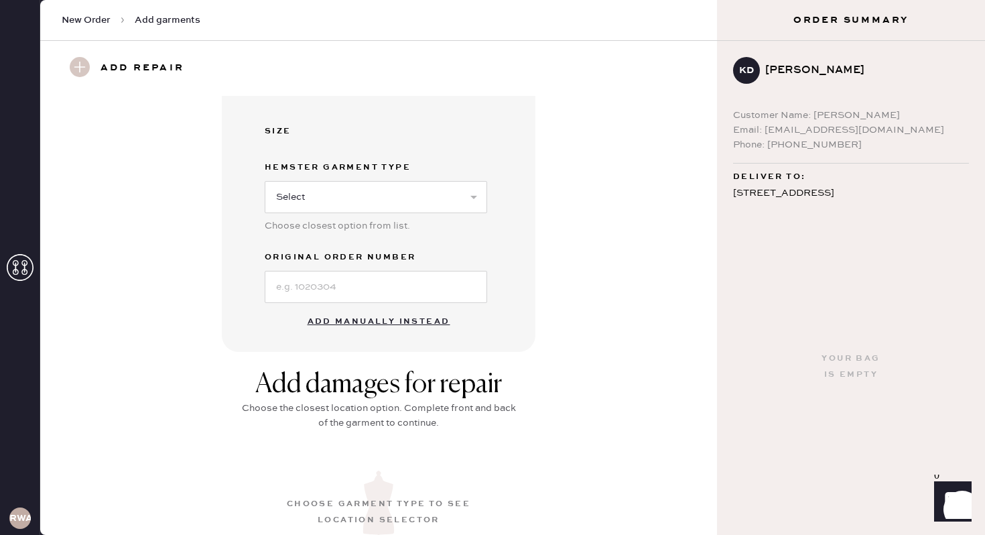
click at [367, 324] on button "Add manually instead" at bounding box center [379, 321] width 159 height 27
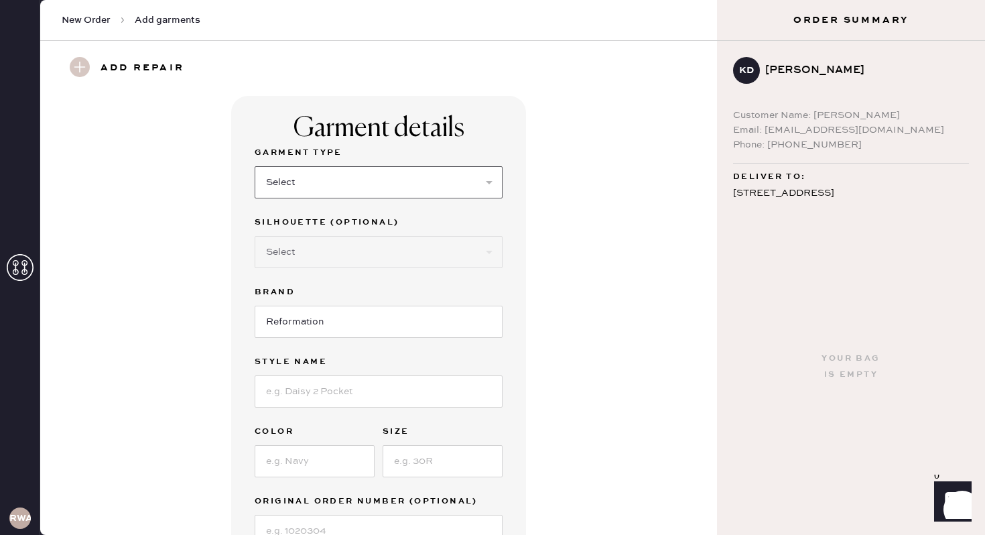
click at [416, 182] on select "Select Basic Skirt Jeans Leggings Pants Shorts Basic Sleeved Dress Basic Sleeve…" at bounding box center [379, 182] width 248 height 32
select select "2"
click at [255, 166] on select "Select Basic Skirt Jeans Leggings Pants Shorts Basic Sleeved Dress Basic Sleeve…" at bounding box center [379, 182] width 248 height 32
click at [329, 326] on input "Reformation" at bounding box center [379, 322] width 248 height 32
click at [362, 251] on select "Select Shorts Cropped Flare Boot Cut Straight Skinny Other" at bounding box center [379, 252] width 248 height 32
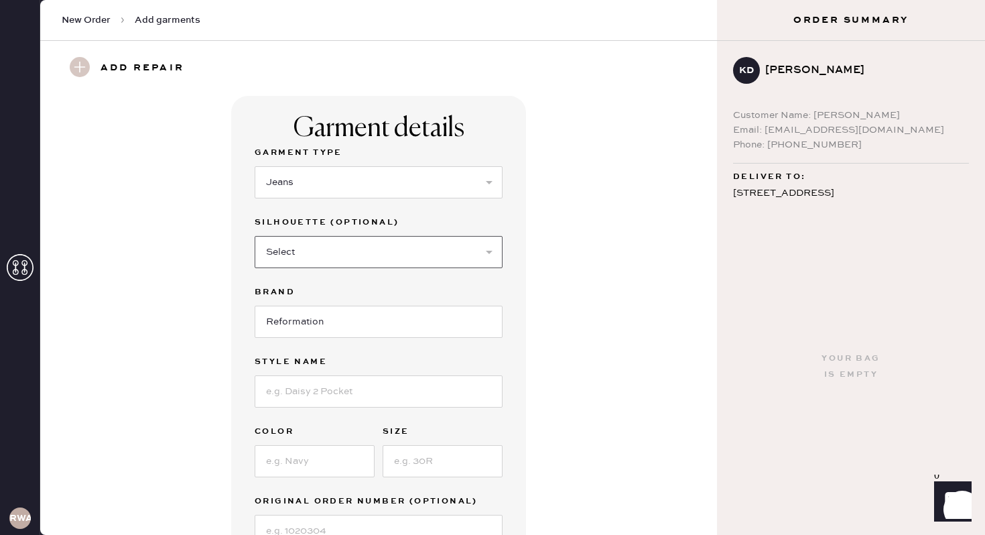
select select "5"
click at [255, 236] on select "Select Shorts Cropped Flare Boot Cut Straight Skinny Other" at bounding box center [379, 252] width 248 height 32
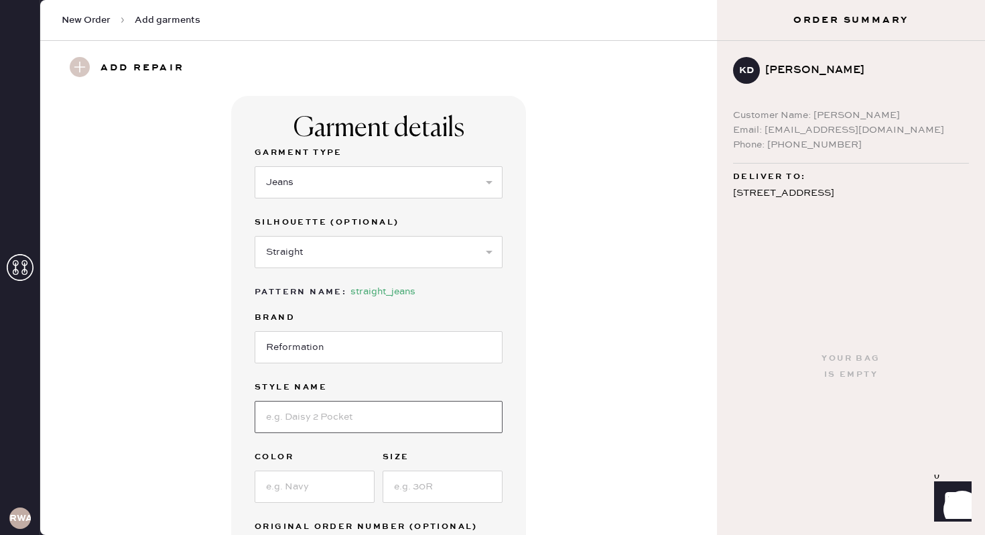
click at [307, 419] on input at bounding box center [379, 417] width 248 height 32
type input "Abby High Rise"
click at [336, 482] on input at bounding box center [315, 487] width 120 height 32
type input "[US_STATE]"
click at [416, 495] on input at bounding box center [443, 487] width 120 height 32
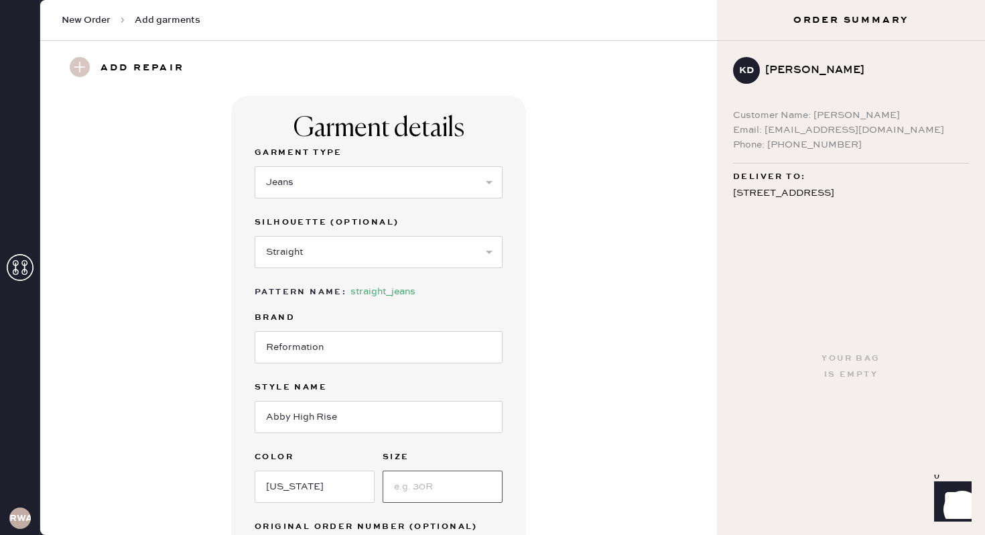
type input "2"
type input "31"
click at [636, 413] on div "Garment details Garment Type Select Basic Skirt Jeans Leggings Pants Shorts Bas…" at bounding box center [378, 356] width 629 height 520
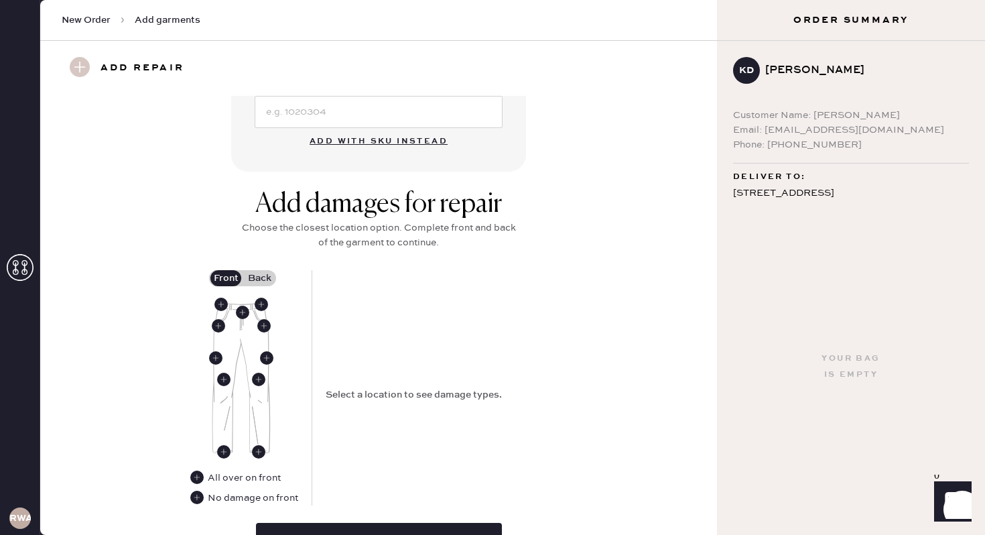
scroll to position [471, 0]
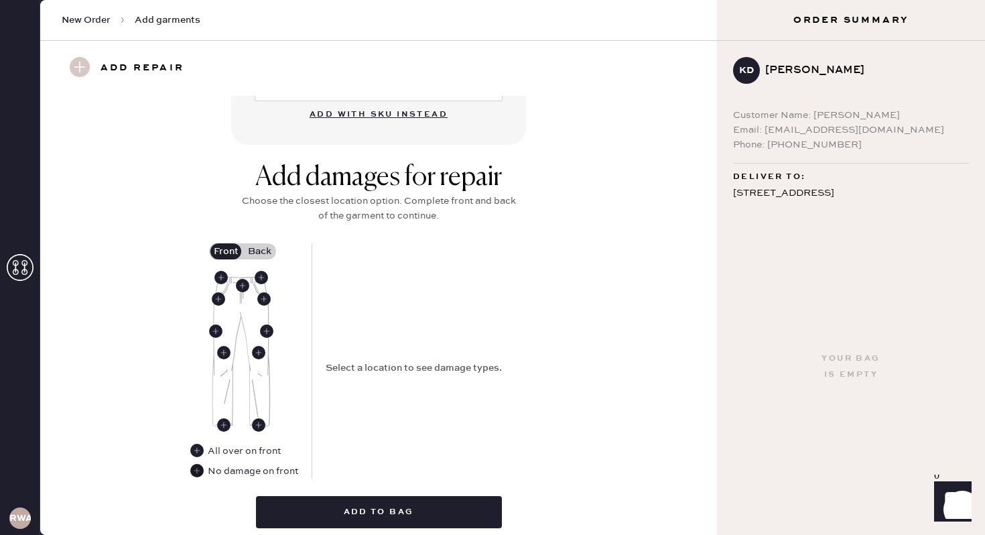
click at [202, 473] on use at bounding box center [196, 470] width 13 height 13
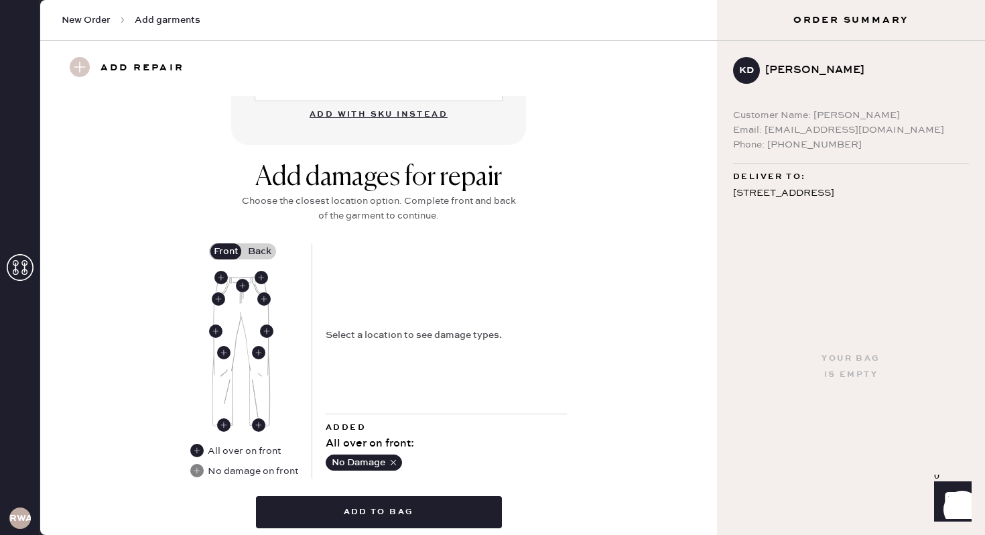
click at [255, 245] on label "Back" at bounding box center [260, 251] width 34 height 16
click at [259, 251] on input "Back" at bounding box center [259, 251] width 0 height 0
click at [249, 302] on use at bounding box center [253, 301] width 13 height 13
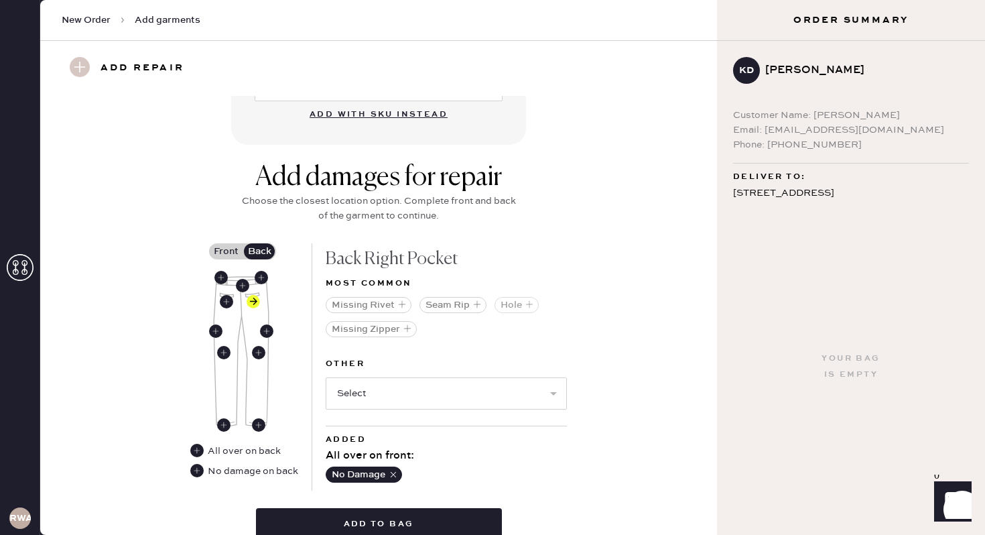
click at [510, 303] on button "Hole" at bounding box center [517, 305] width 44 height 16
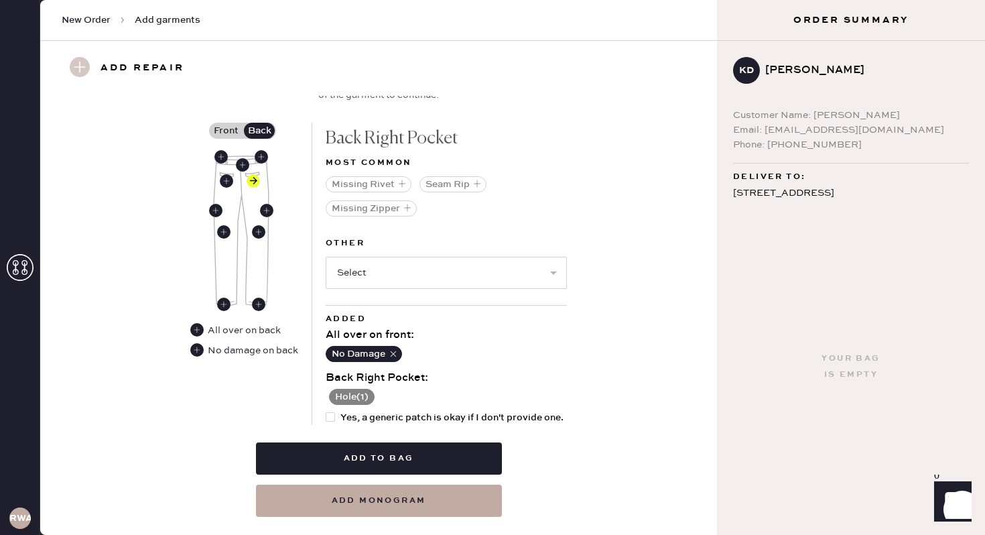
scroll to position [622, 0]
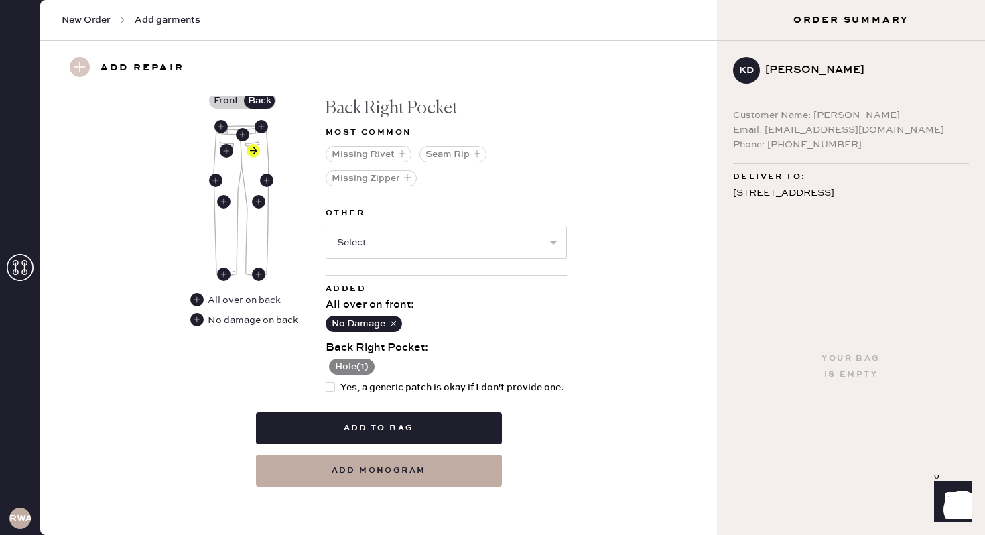
click at [335, 385] on div at bounding box center [330, 386] width 9 height 9
click at [326, 381] on input "Yes, a generic patch is okay if I don't provide one." at bounding box center [326, 380] width 1 height 1
checkbox input "true"
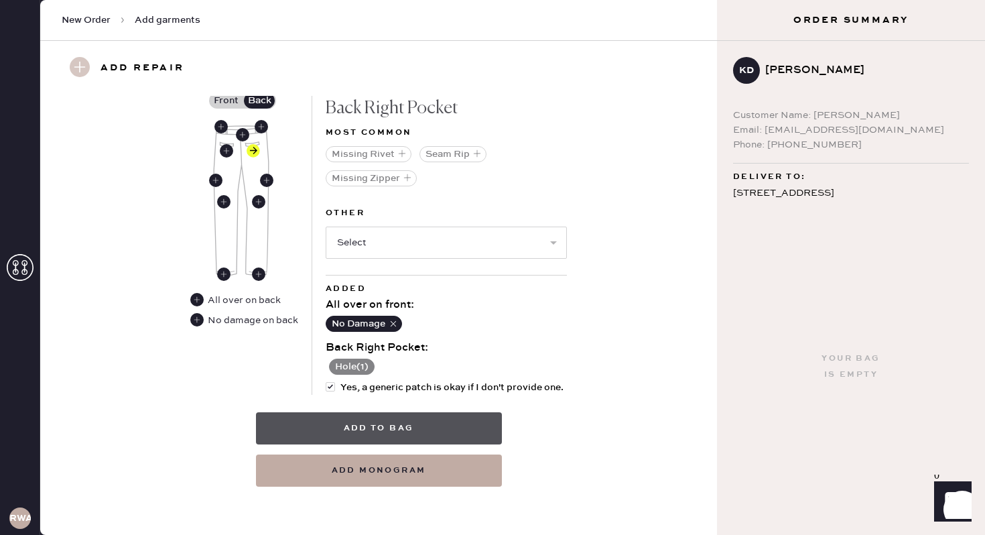
click at [328, 426] on button "Add to bag" at bounding box center [379, 428] width 246 height 32
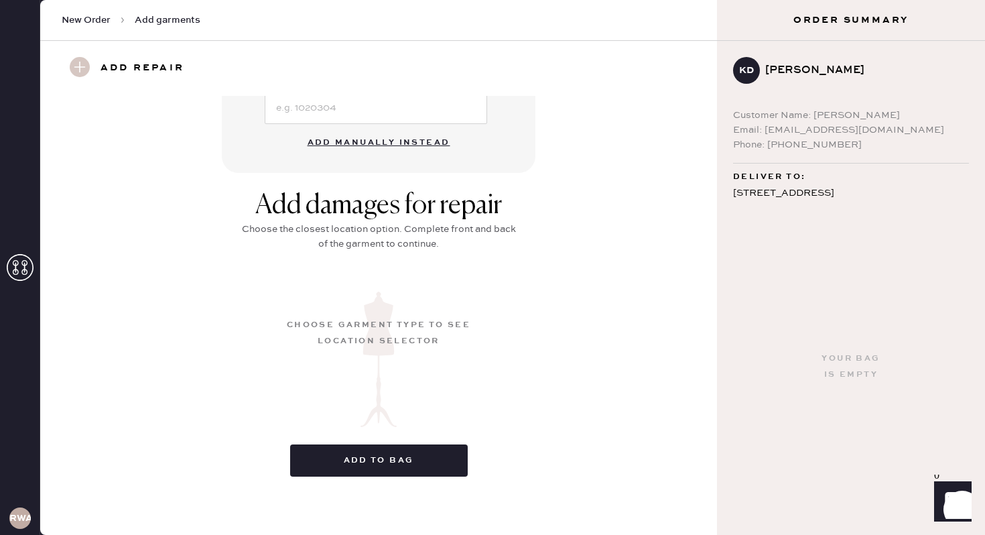
scroll to position [125, 0]
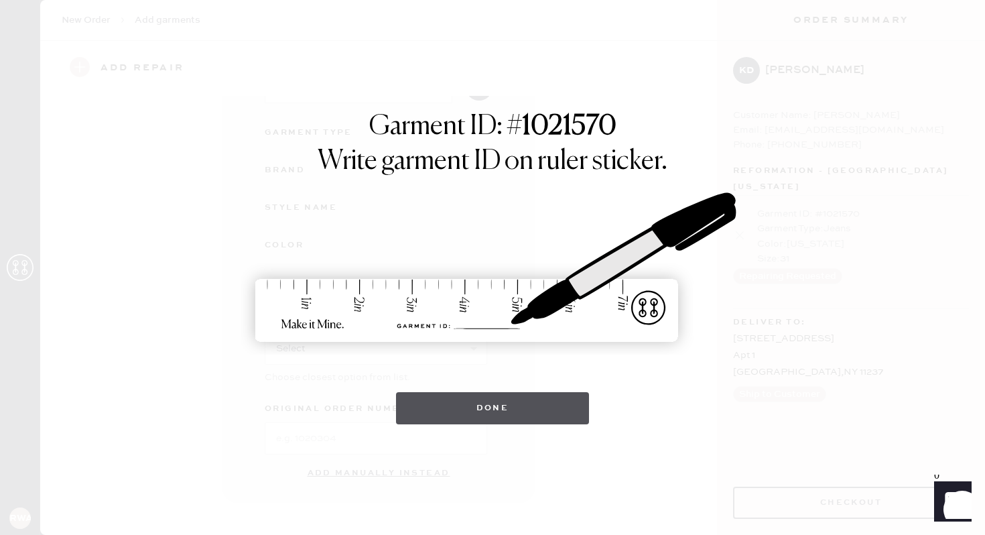
click at [495, 403] on button "Done" at bounding box center [493, 408] width 194 height 32
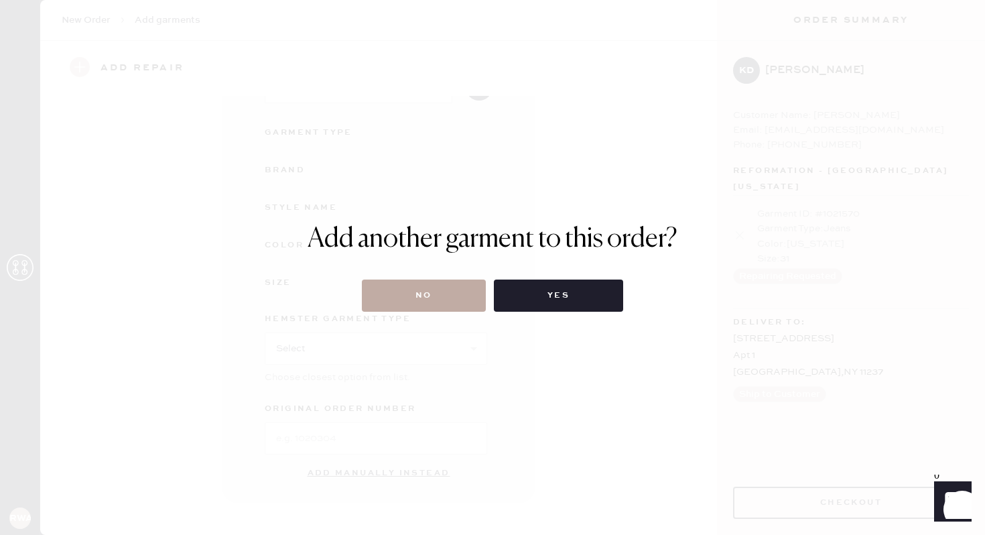
click at [429, 296] on button "No" at bounding box center [424, 296] width 124 height 32
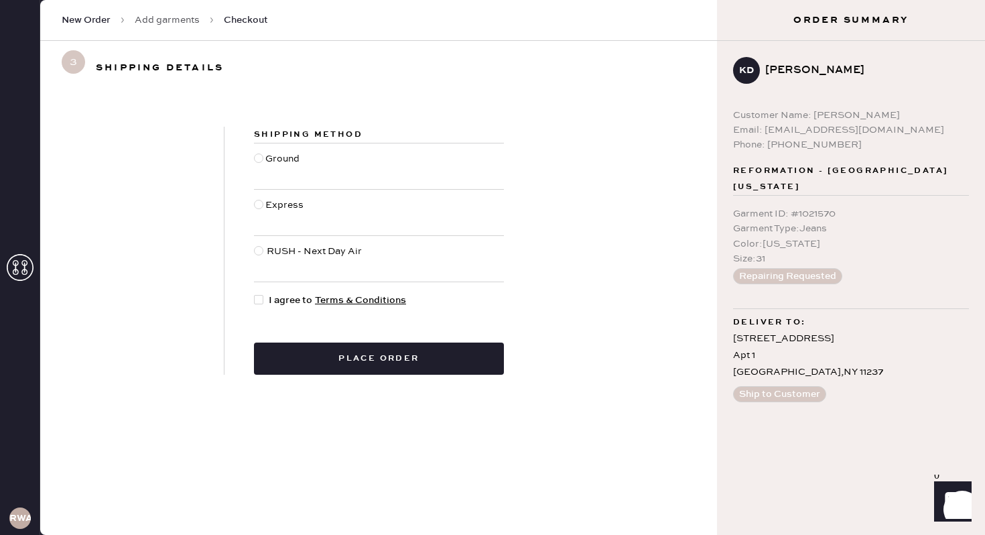
click at [258, 152] on div at bounding box center [259, 166] width 11 height 29
click at [255, 152] on input "Ground" at bounding box center [254, 152] width 1 height 1
radio input "true"
click at [267, 298] on div at bounding box center [261, 300] width 15 height 15
click at [255, 294] on input "I agree to Terms & Conditions" at bounding box center [254, 293] width 1 height 1
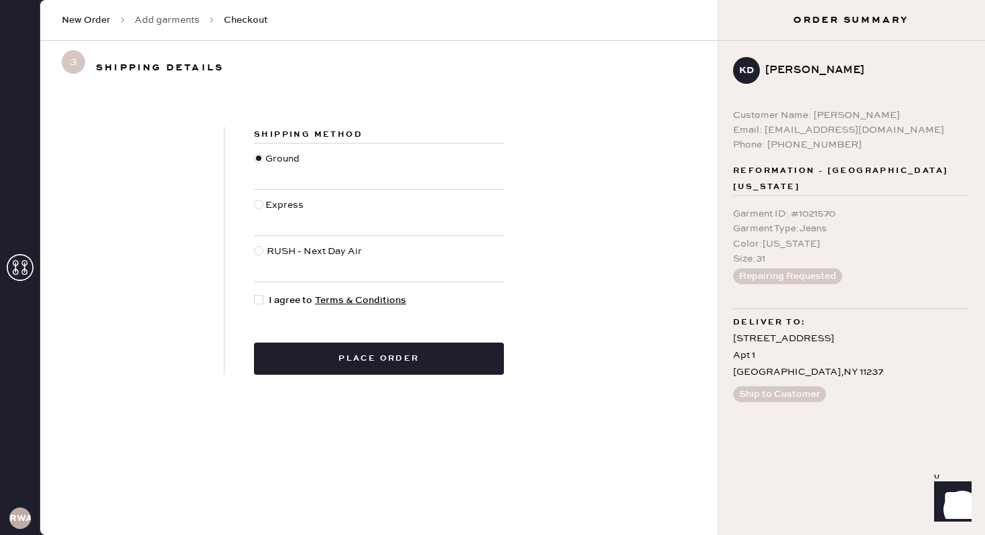
checkbox input "true"
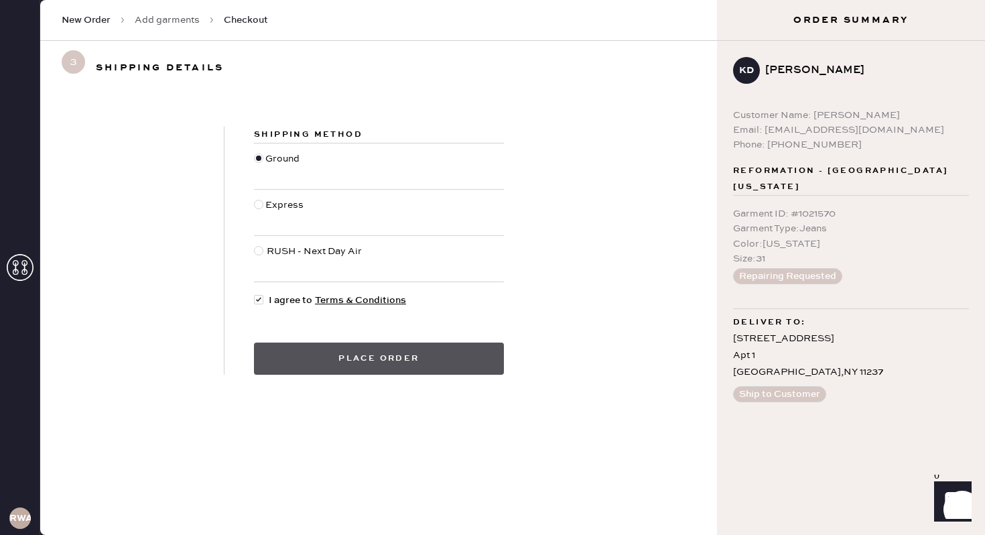
click at [398, 353] on button "Place order" at bounding box center [379, 359] width 250 height 32
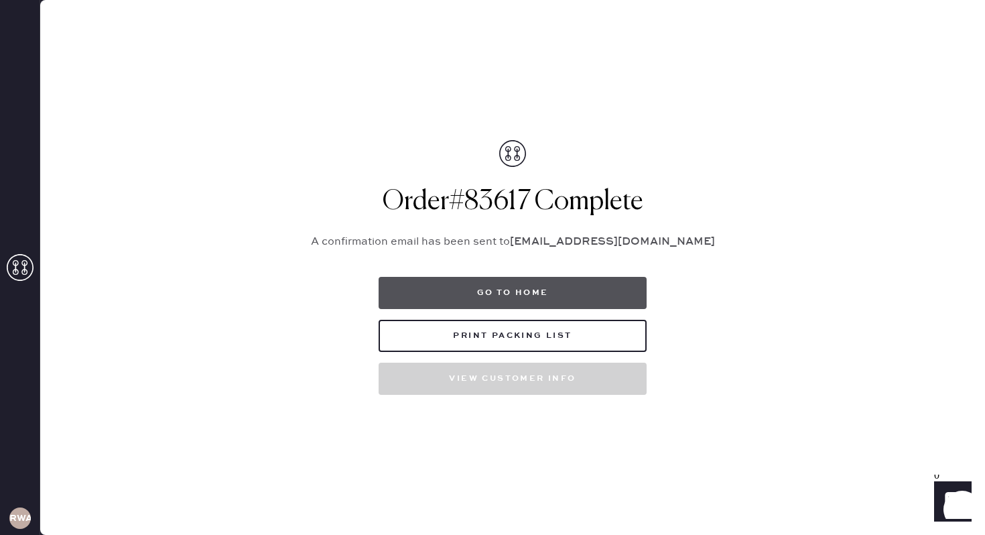
click at [583, 290] on button "Go to home" at bounding box center [513, 293] width 268 height 32
